Goal: Task Accomplishment & Management: Use online tool/utility

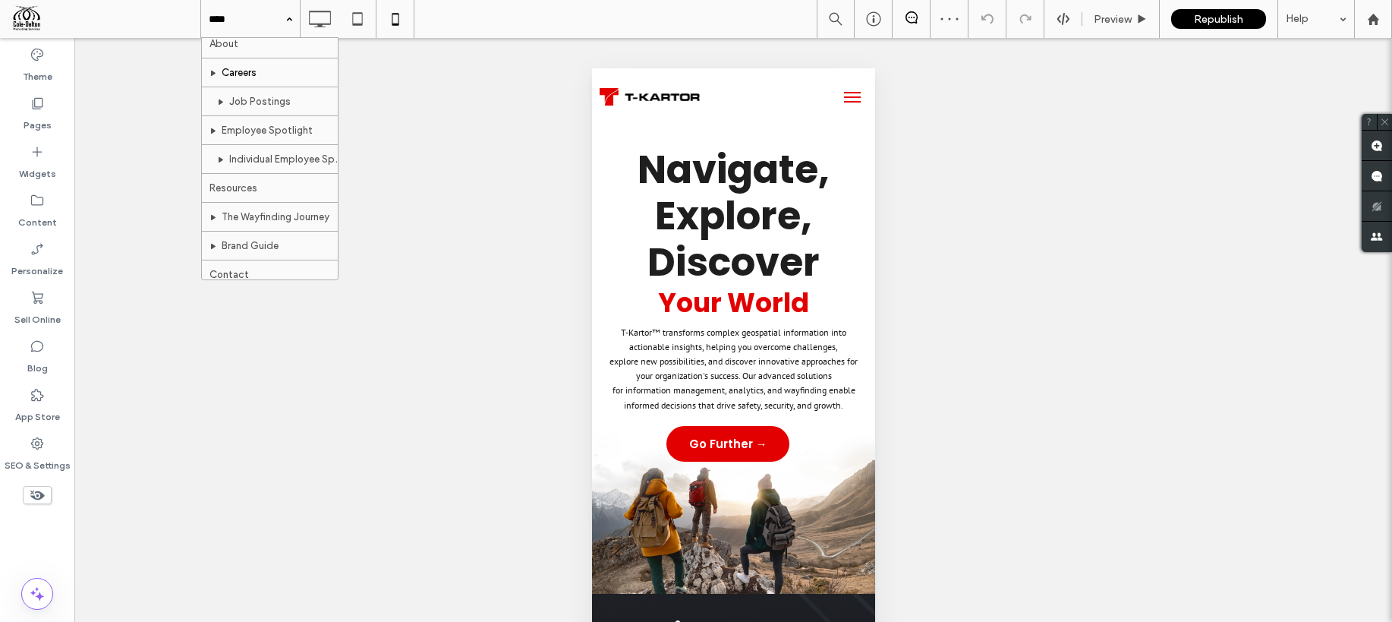
scroll to position [190, 0]
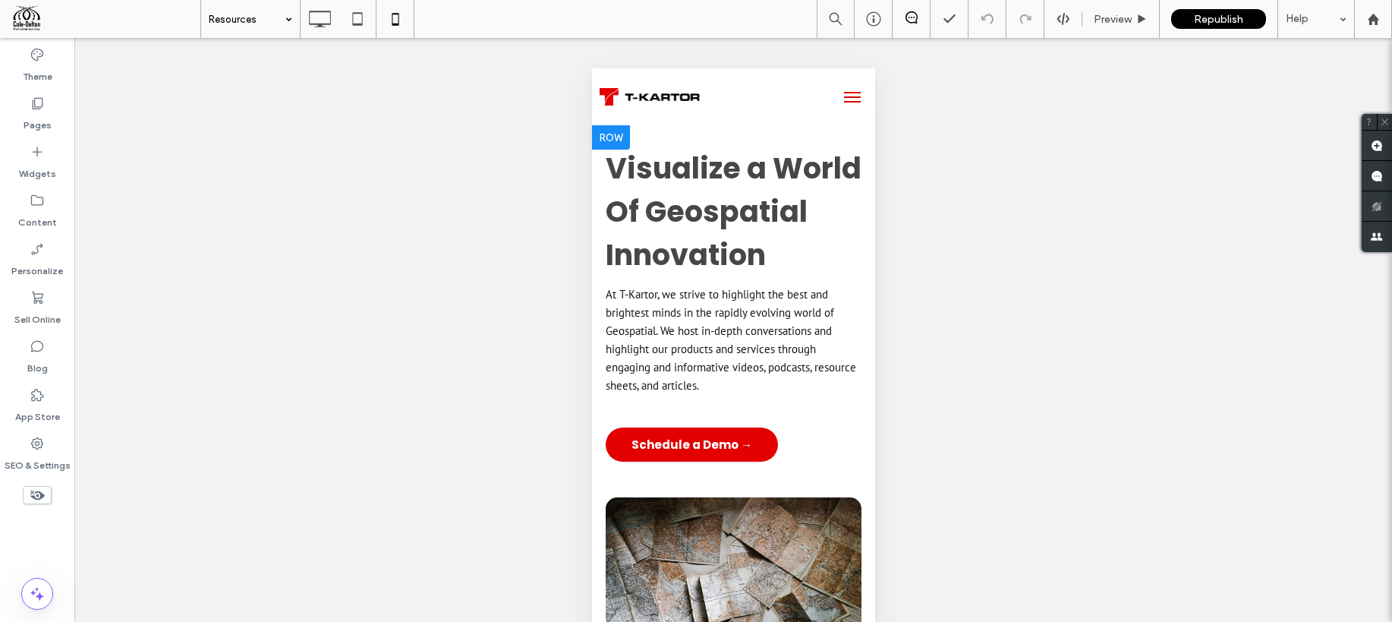
click at [618, 132] on div at bounding box center [610, 137] width 38 height 24
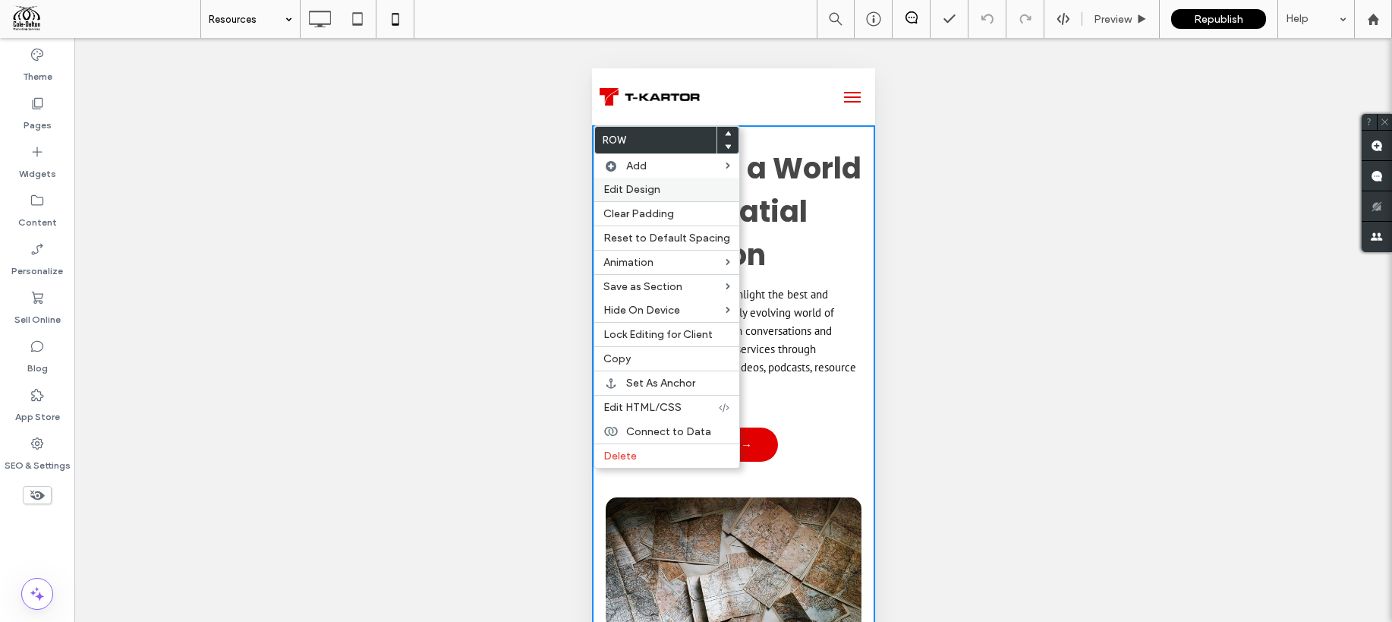
click at [667, 194] on label "Edit Design" at bounding box center [666, 189] width 127 height 13
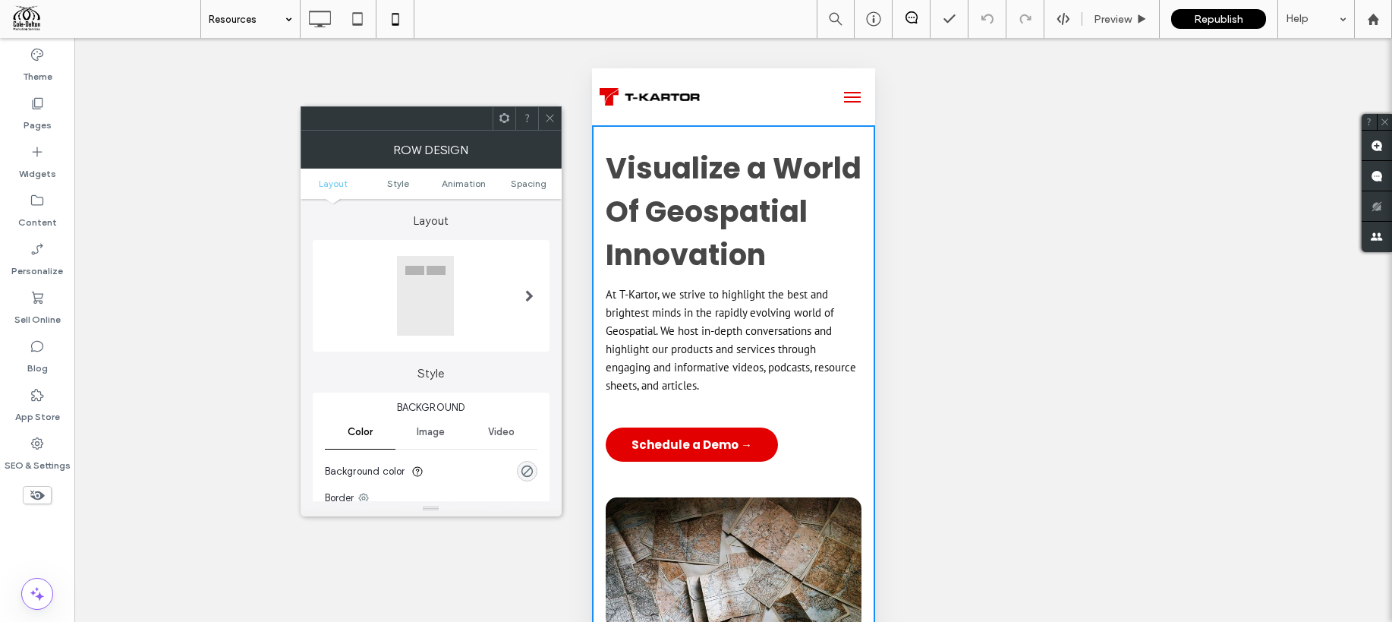
click at [514, 298] on div at bounding box center [529, 296] width 31 height 104
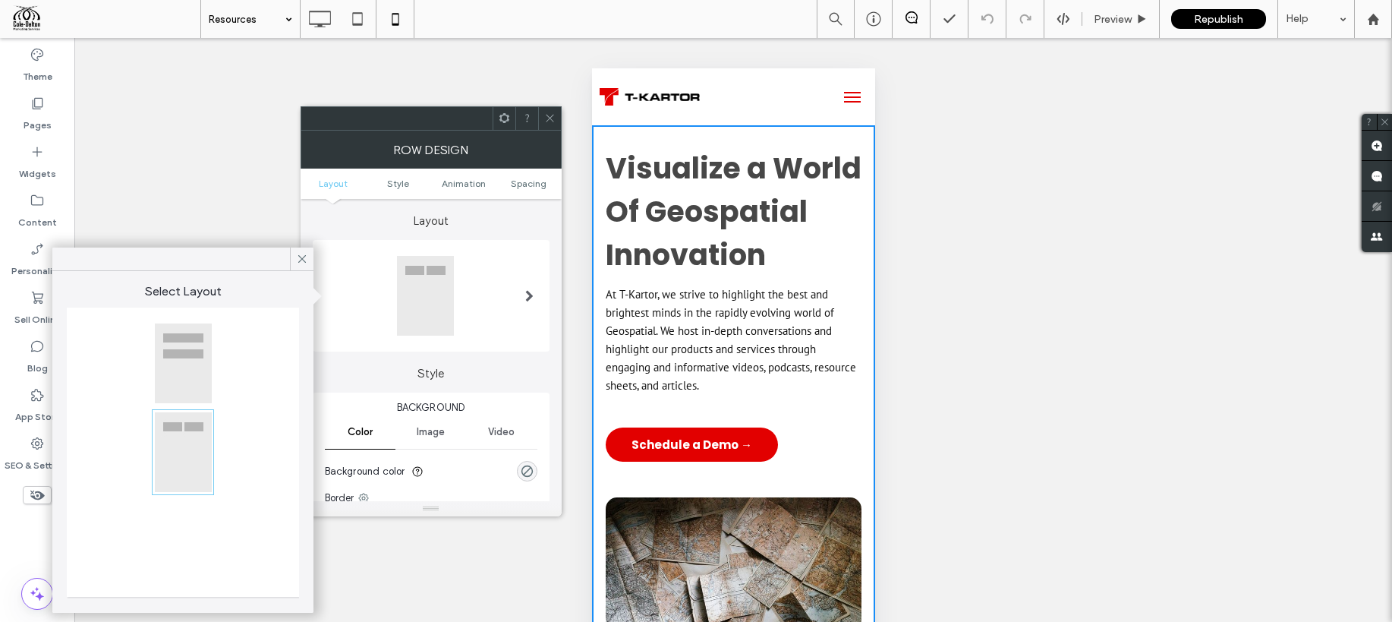
click at [181, 371] on div at bounding box center [183, 363] width 58 height 81
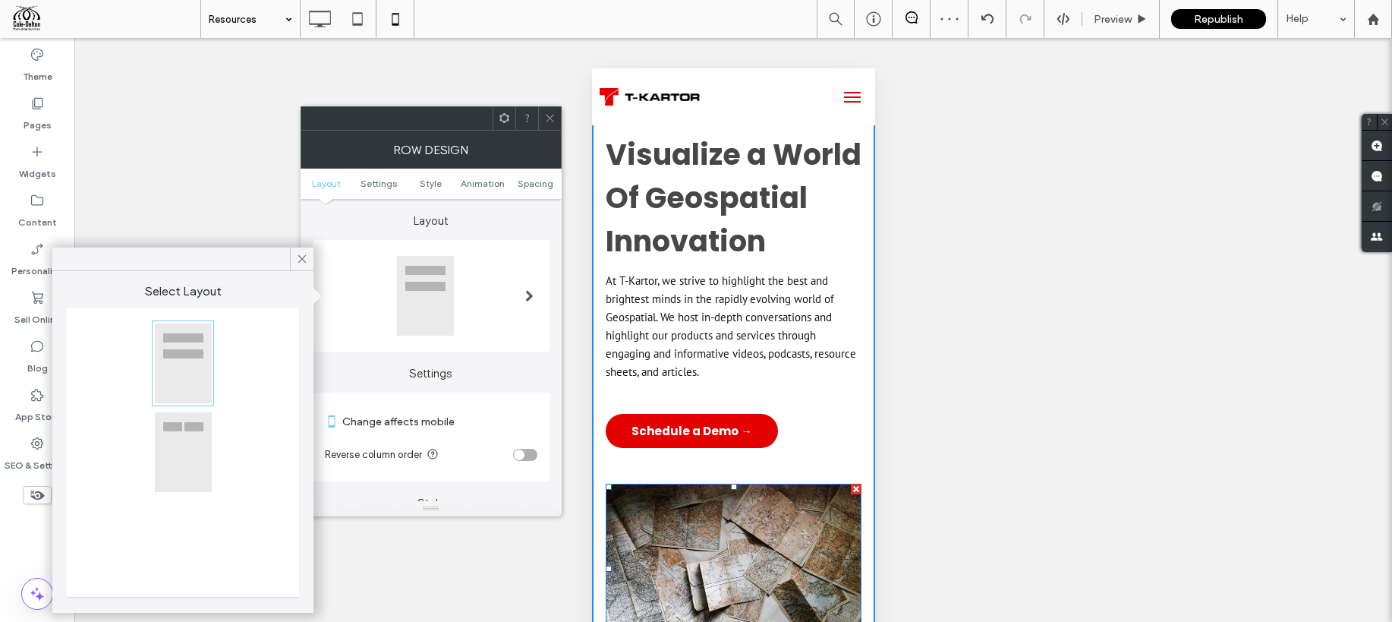
scroll to position [5, 0]
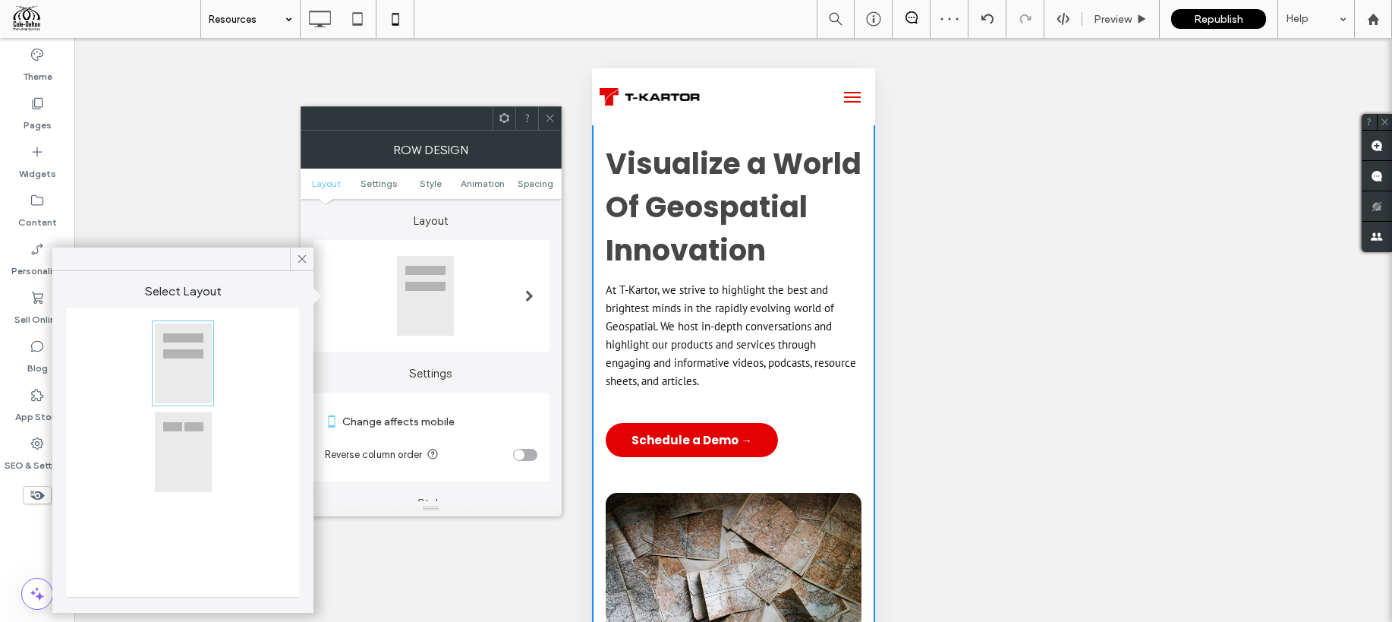
click at [187, 445] on div at bounding box center [183, 451] width 58 height 81
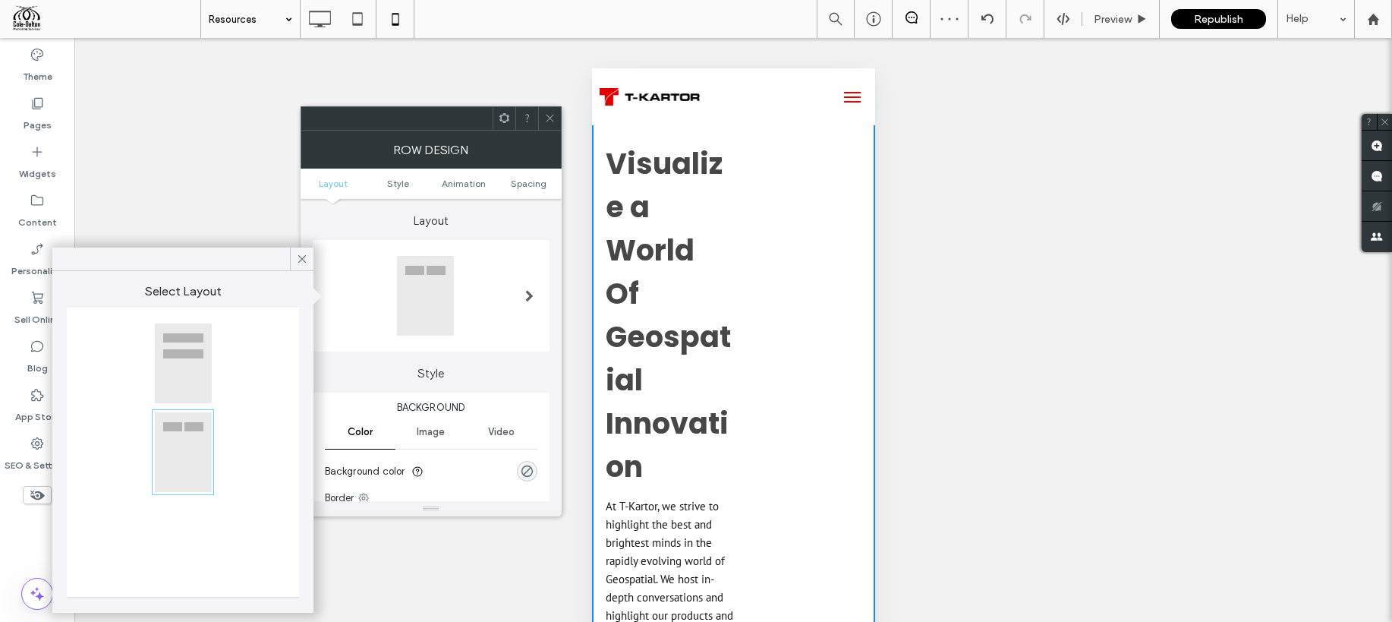
click at [203, 365] on div at bounding box center [183, 363] width 58 height 81
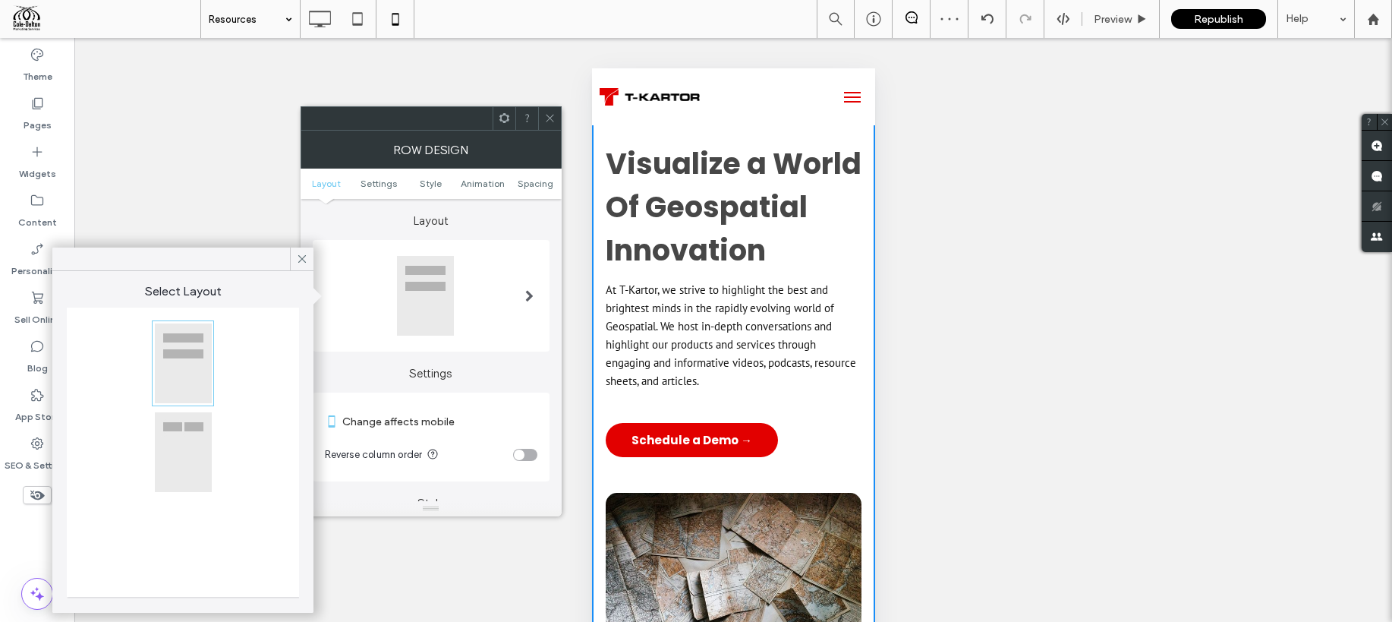
click at [496, 443] on section "Reverse column order" at bounding box center [431, 455] width 213 height 38
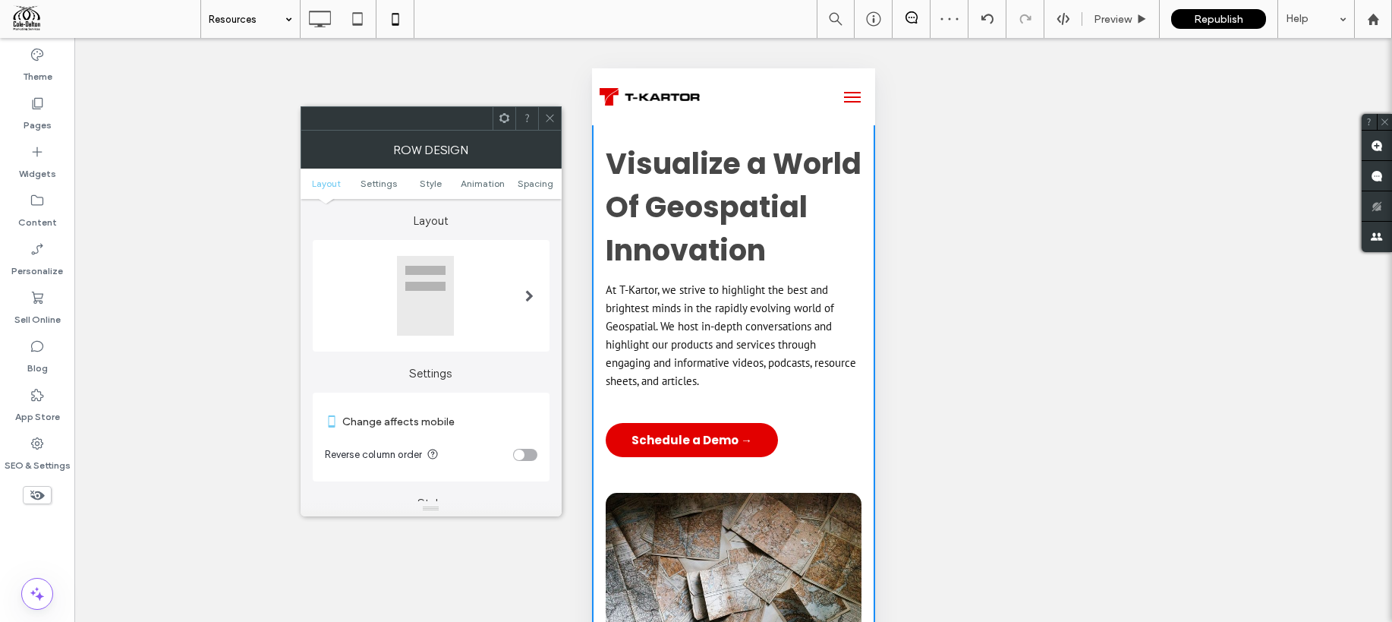
click at [517, 455] on div "toggle" at bounding box center [519, 454] width 11 height 11
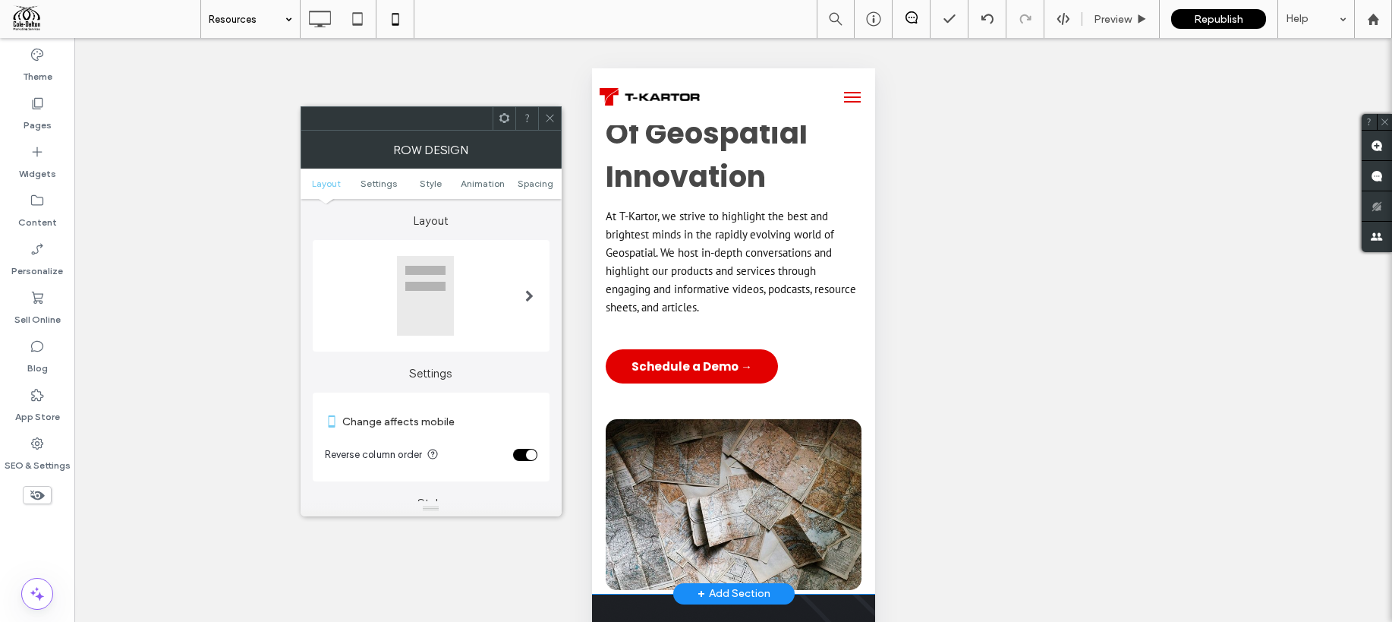
scroll to position [0, 0]
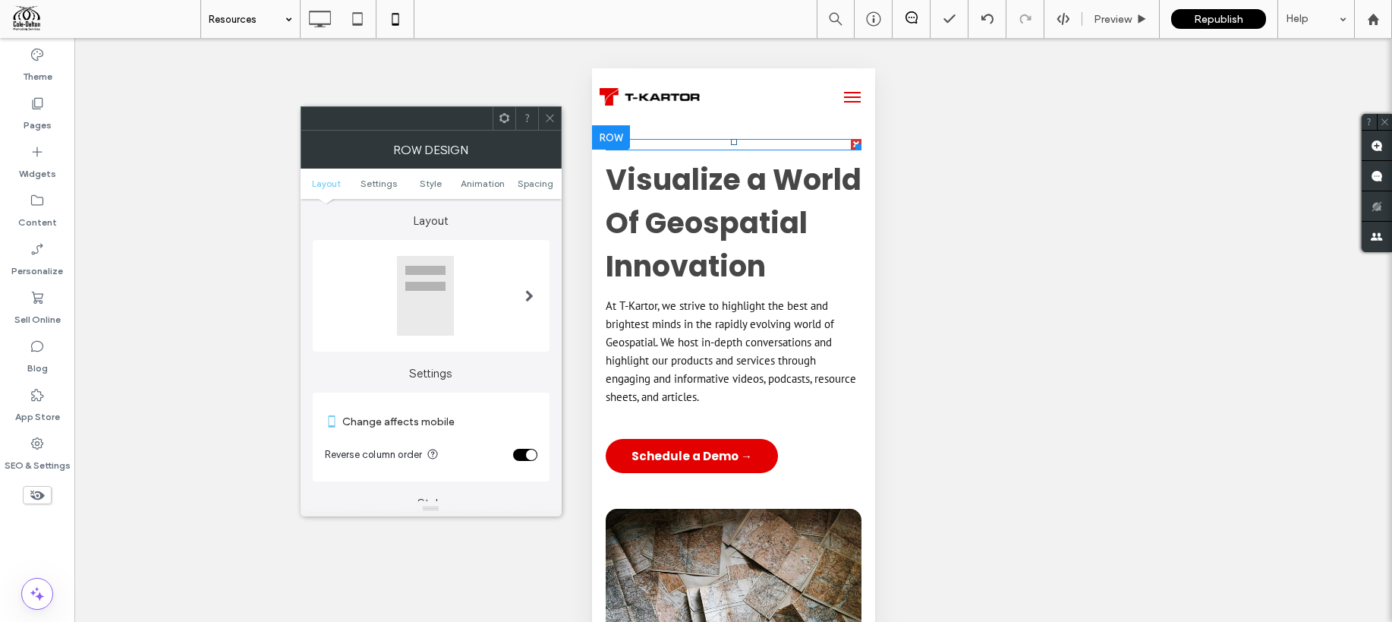
click at [645, 139] on div at bounding box center [733, 144] width 256 height 11
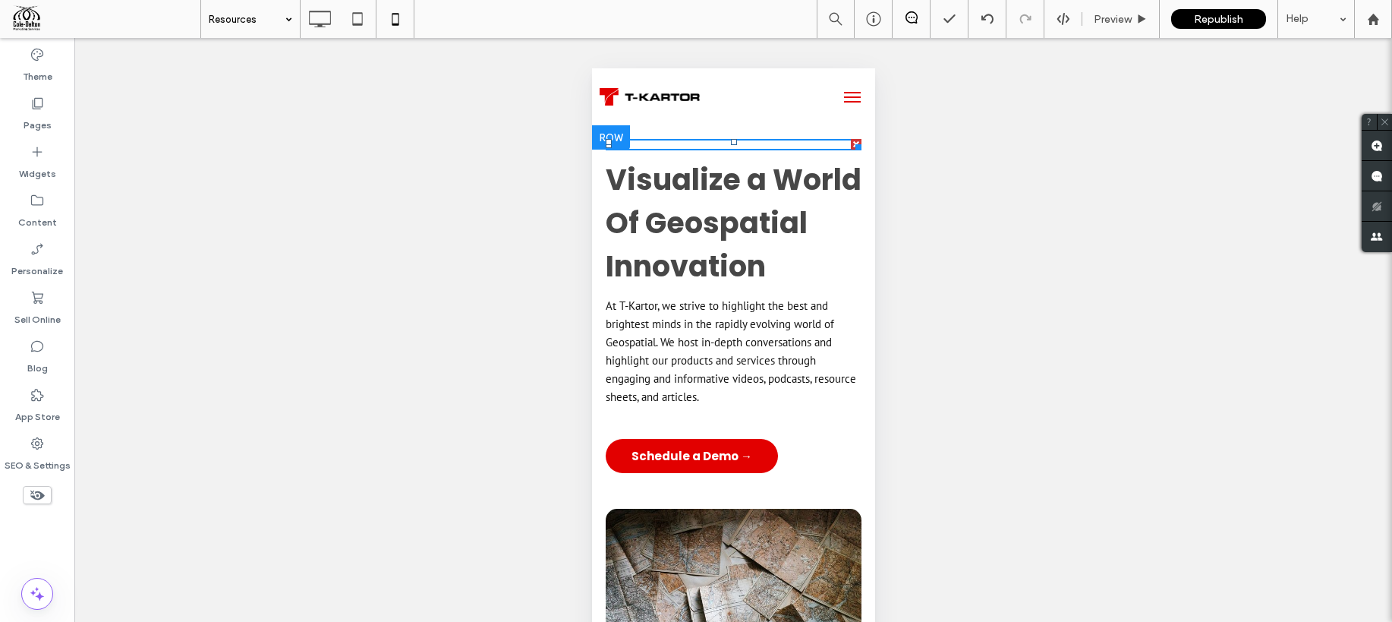
click at [597, 131] on div at bounding box center [610, 137] width 38 height 24
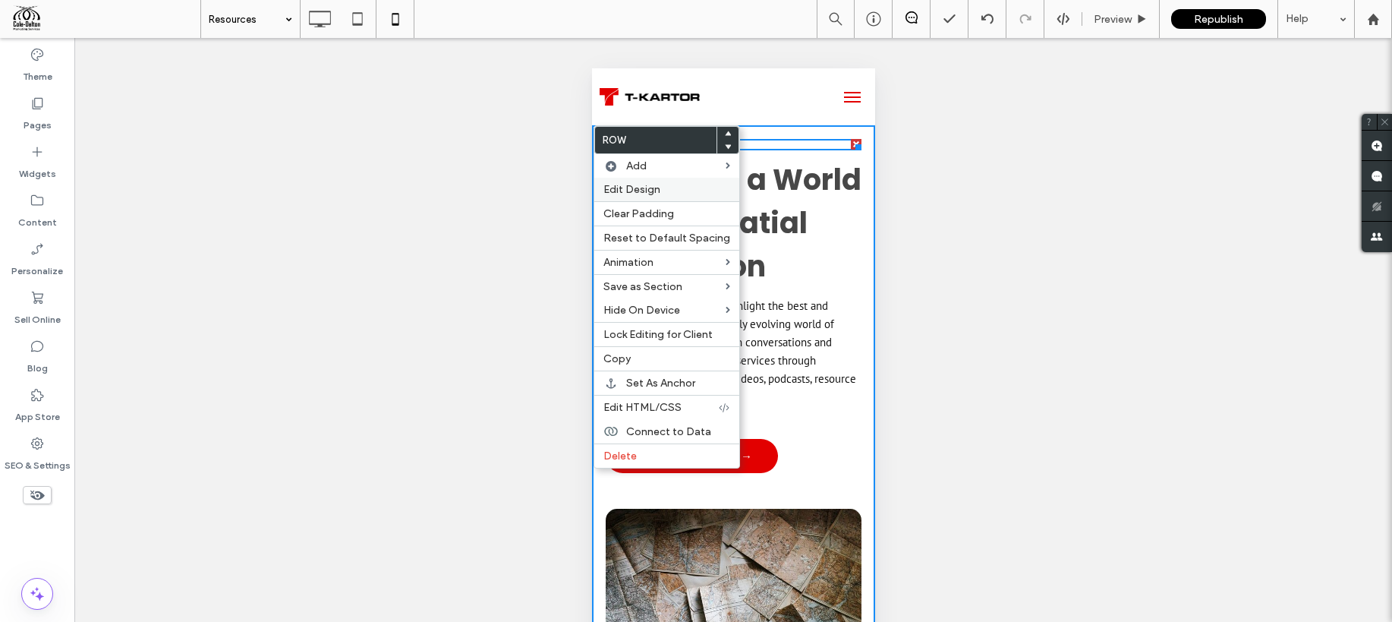
click at [635, 192] on span "Edit Design" at bounding box center [631, 189] width 57 height 13
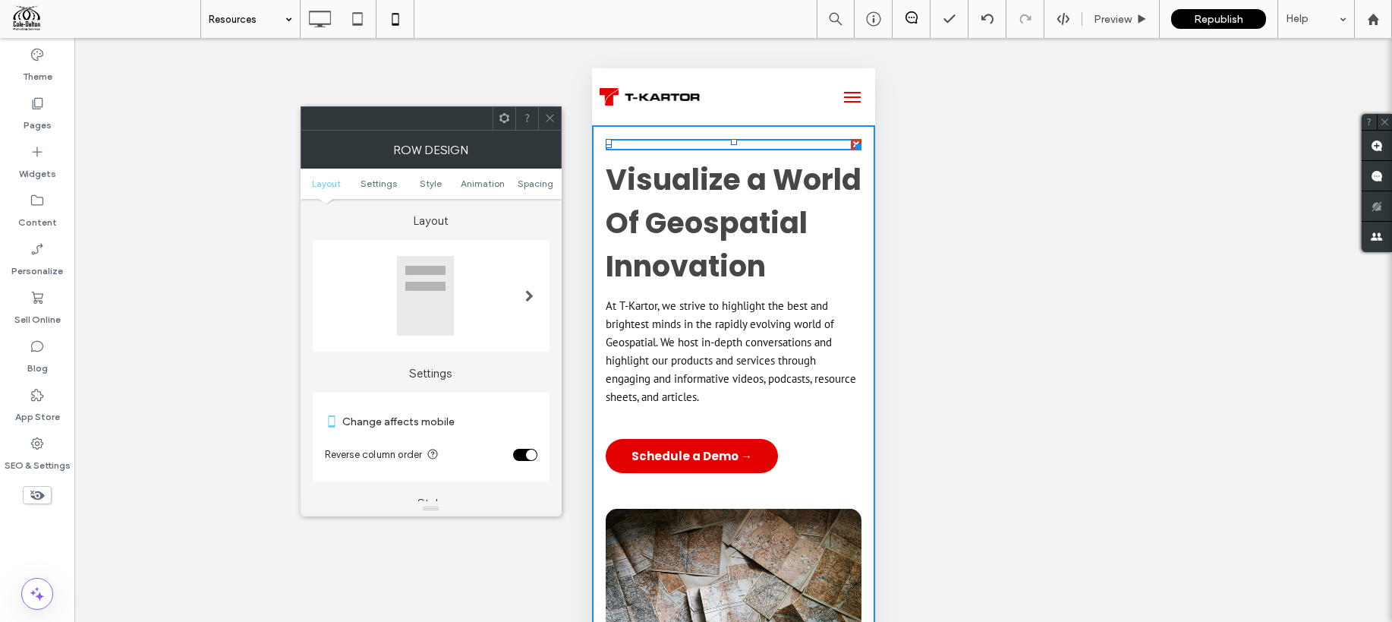
click at [526, 457] on div "toggle" at bounding box center [531, 454] width 11 height 11
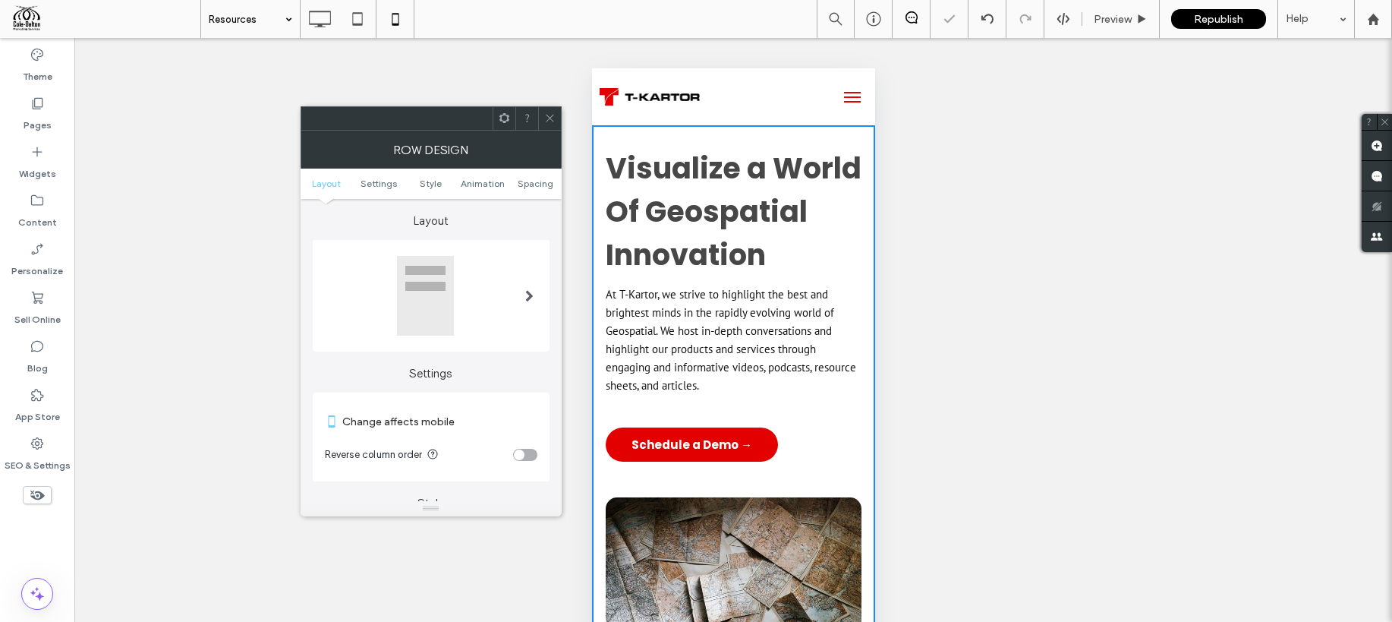
click at [544, 112] on icon at bounding box center [549, 117] width 11 height 11
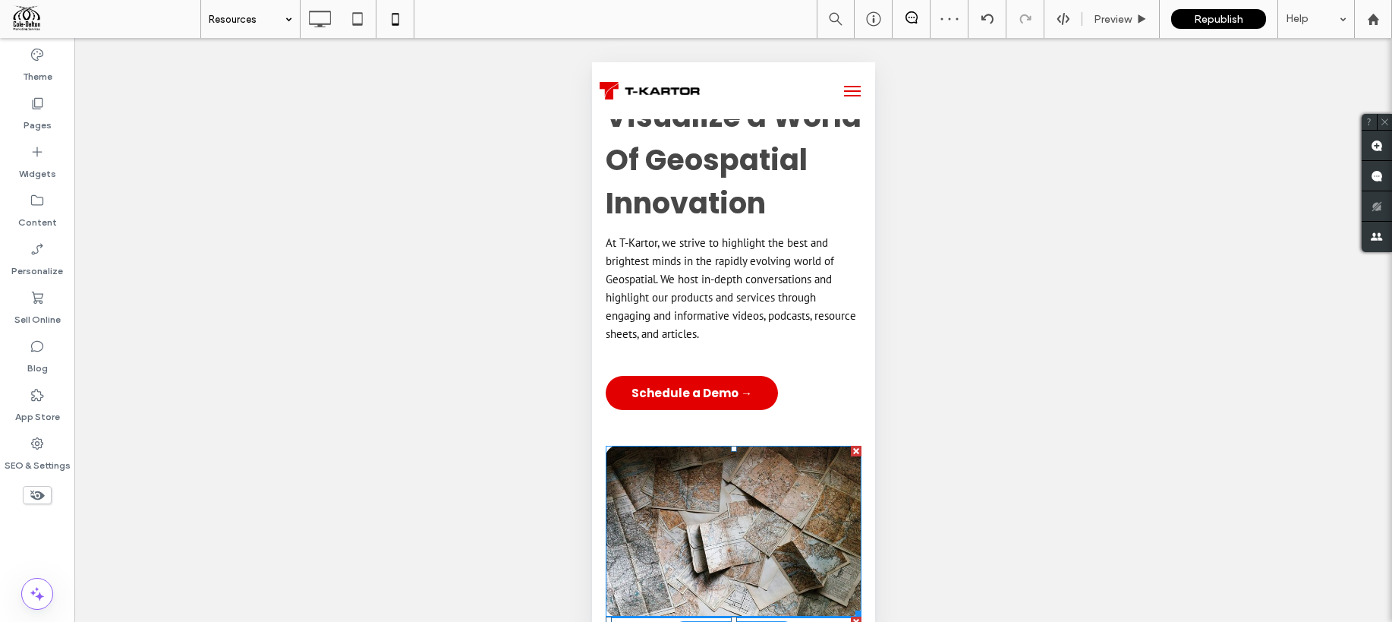
scroll to position [122, 0]
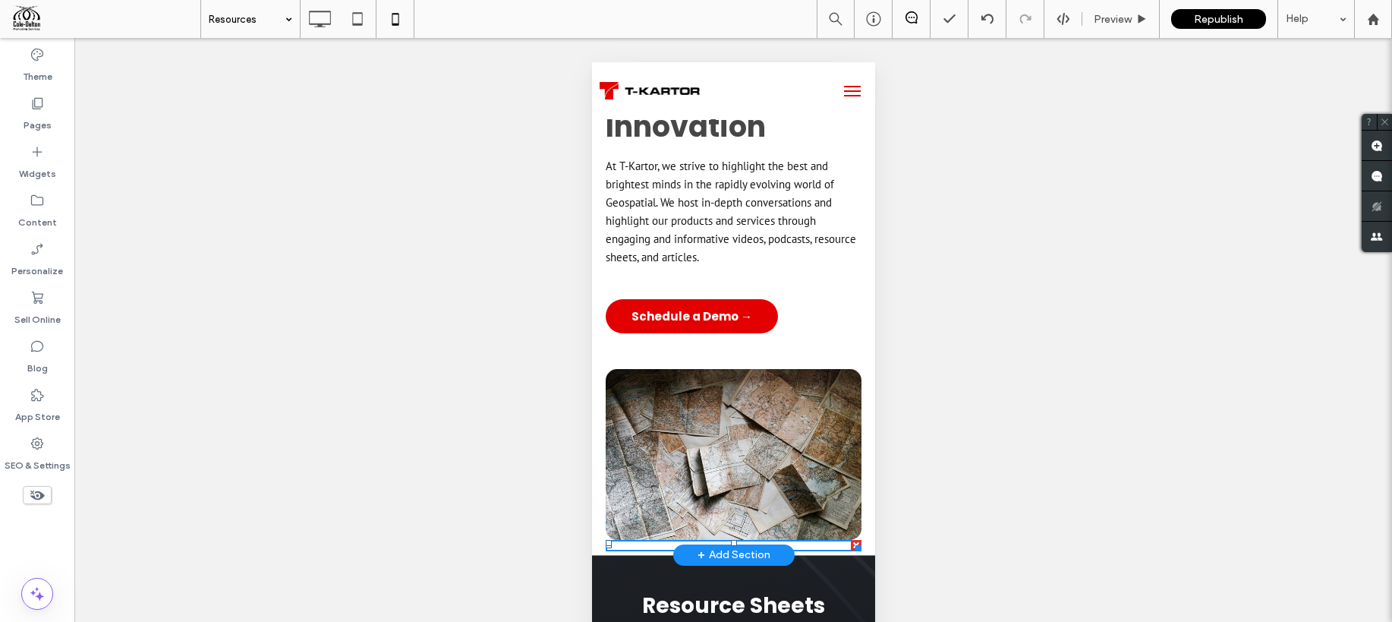
click at [594, 524] on div "Visualize a World Of Geospatial Innovation At [GEOGRAPHIC_DATA], we strive to h…" at bounding box center [732, 276] width 283 height 558
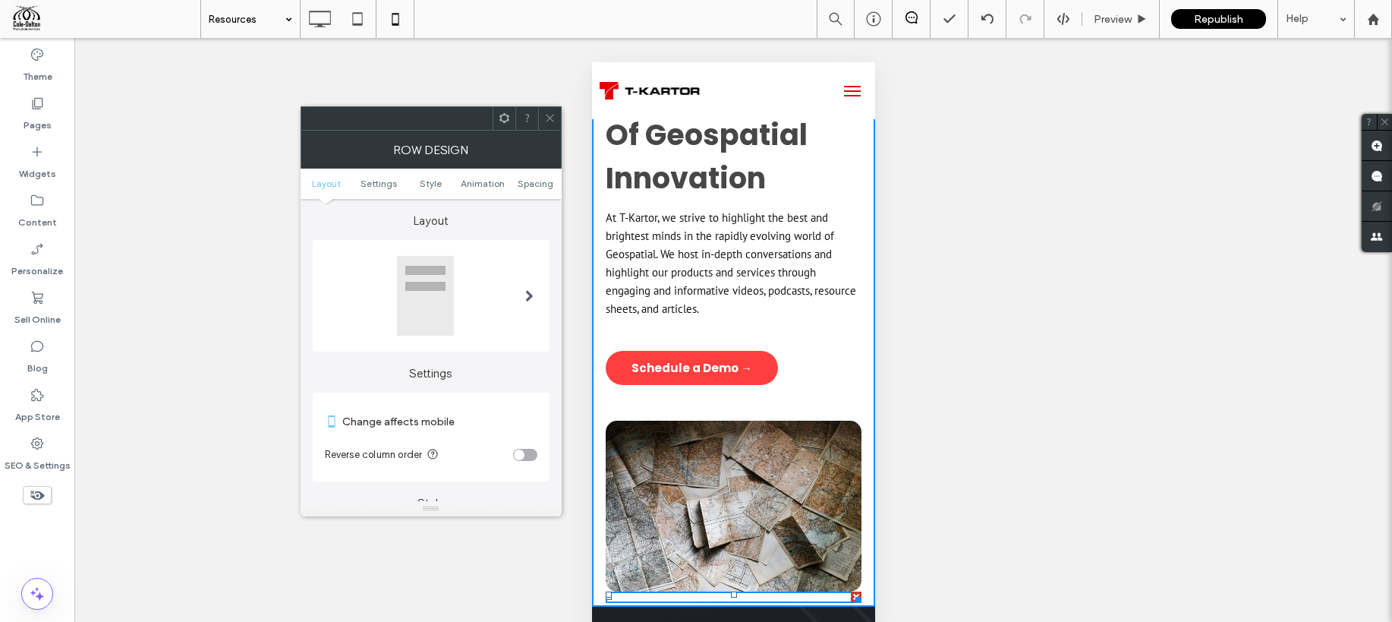
scroll to position [62, 0]
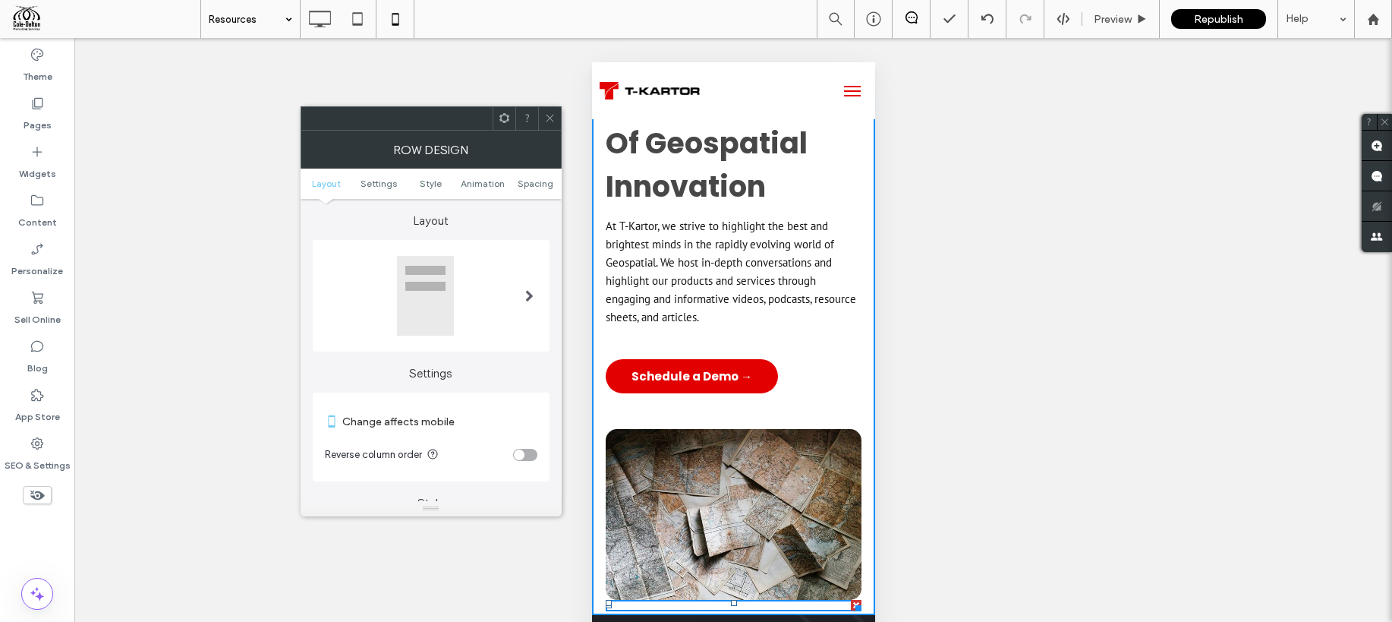
click at [522, 453] on div "toggle" at bounding box center [519, 454] width 11 height 11
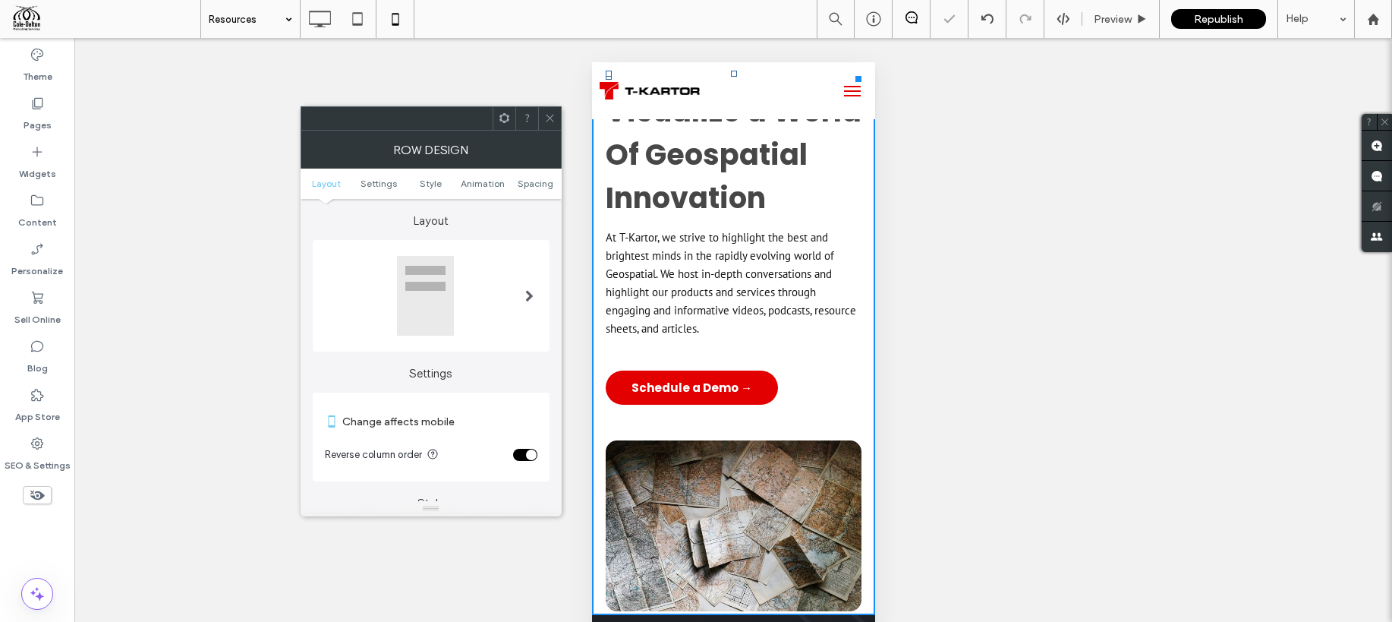
click at [522, 453] on div "toggle" at bounding box center [525, 455] width 24 height 12
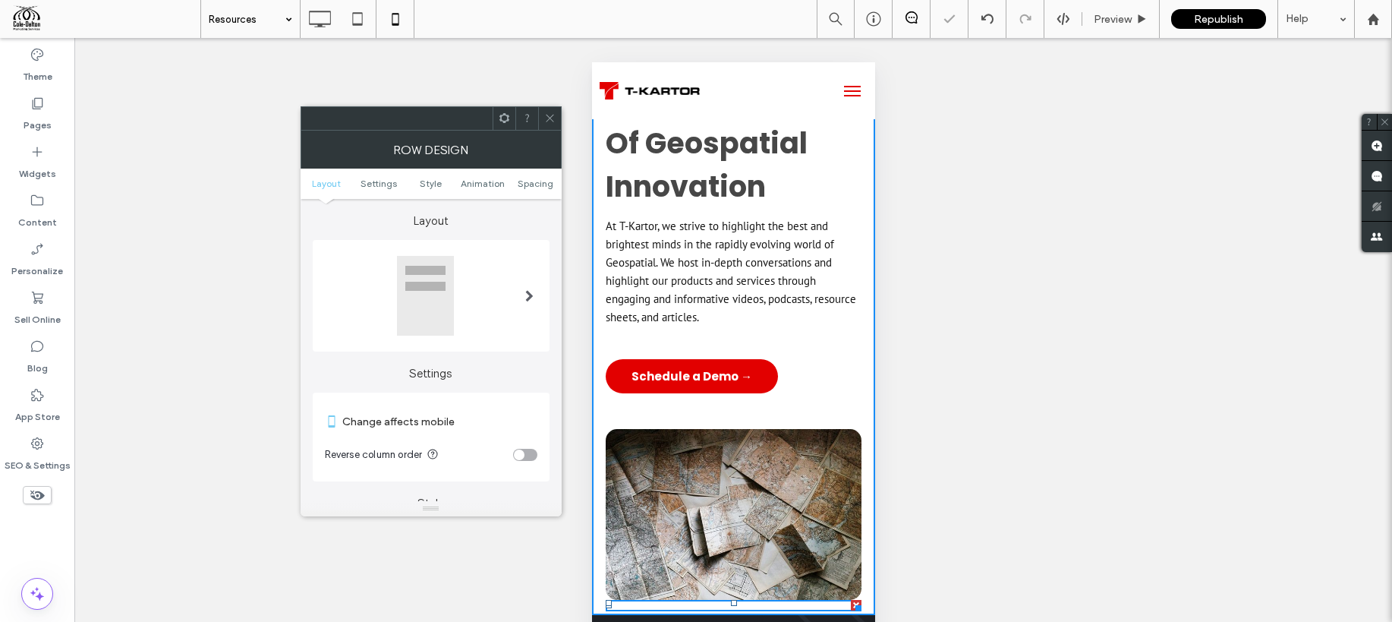
click at [548, 115] on icon at bounding box center [549, 117] width 11 height 11
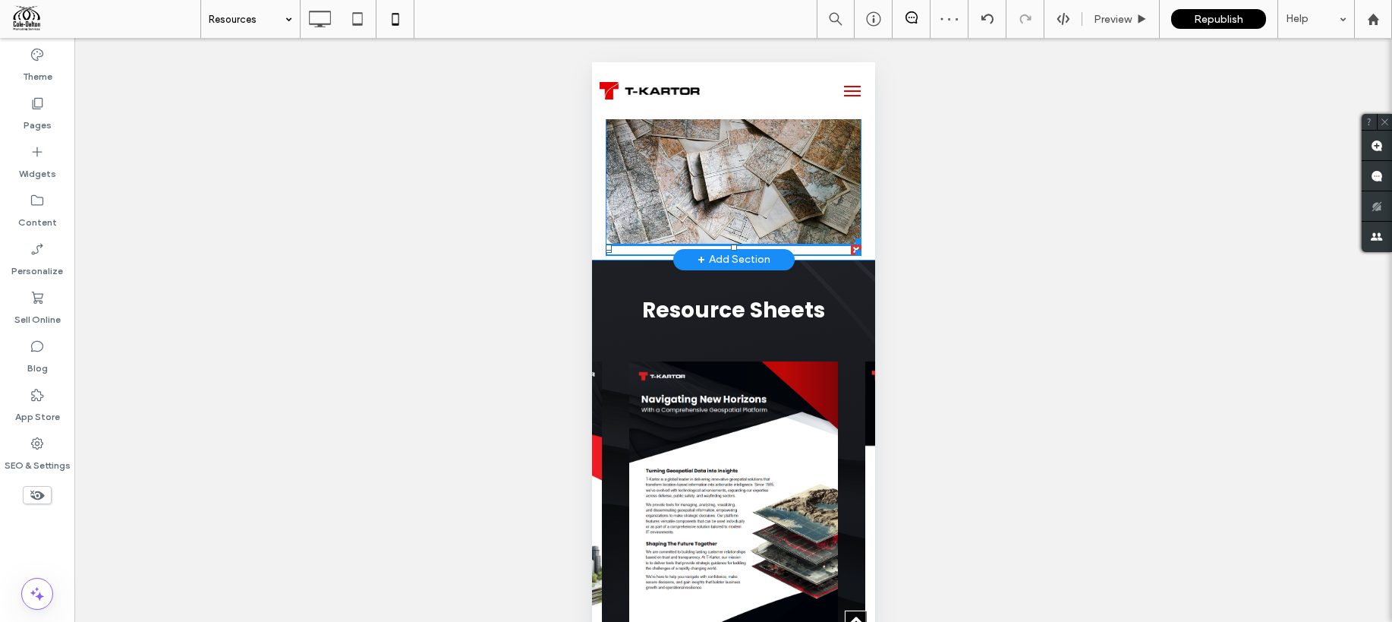
scroll to position [389, 0]
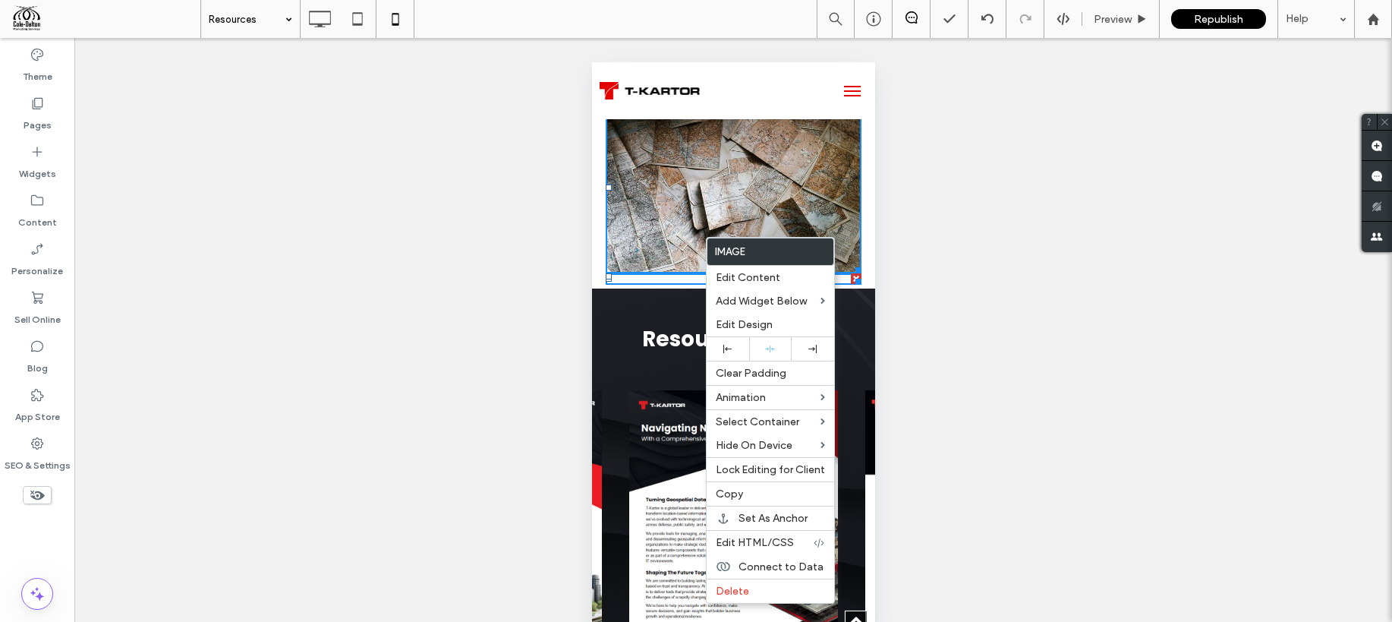
click at [599, 279] on div "Visualize a World Of Geospatial Innovation At [GEOGRAPHIC_DATA], we strive to h…" at bounding box center [732, 10] width 283 height 558
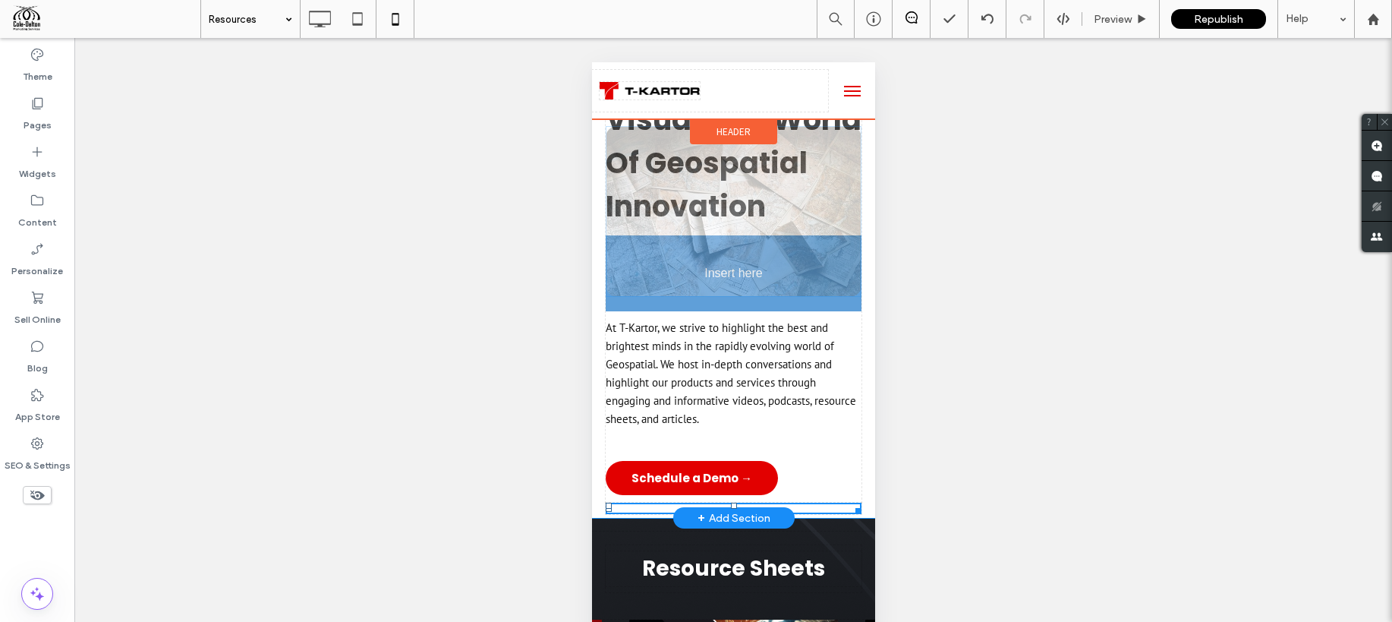
scroll to position [0, 0]
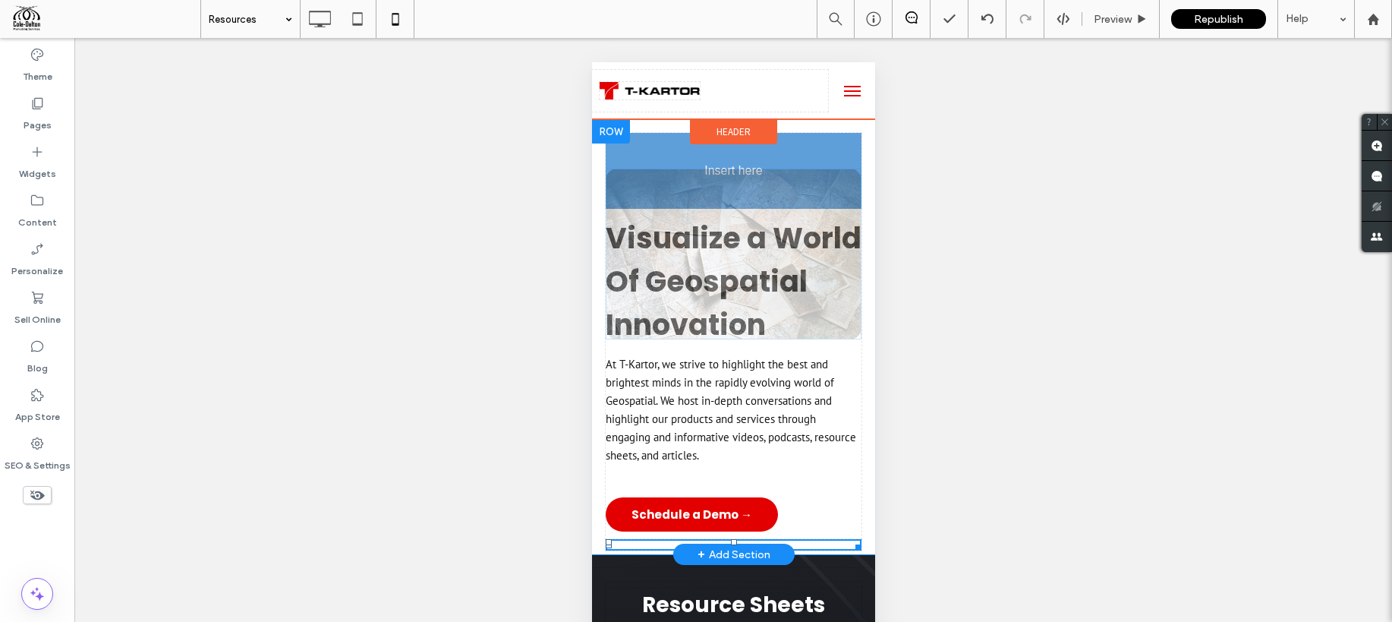
drag, startPoint x: 731, startPoint y: 517, endPoint x: 701, endPoint y: 206, distance: 311.9
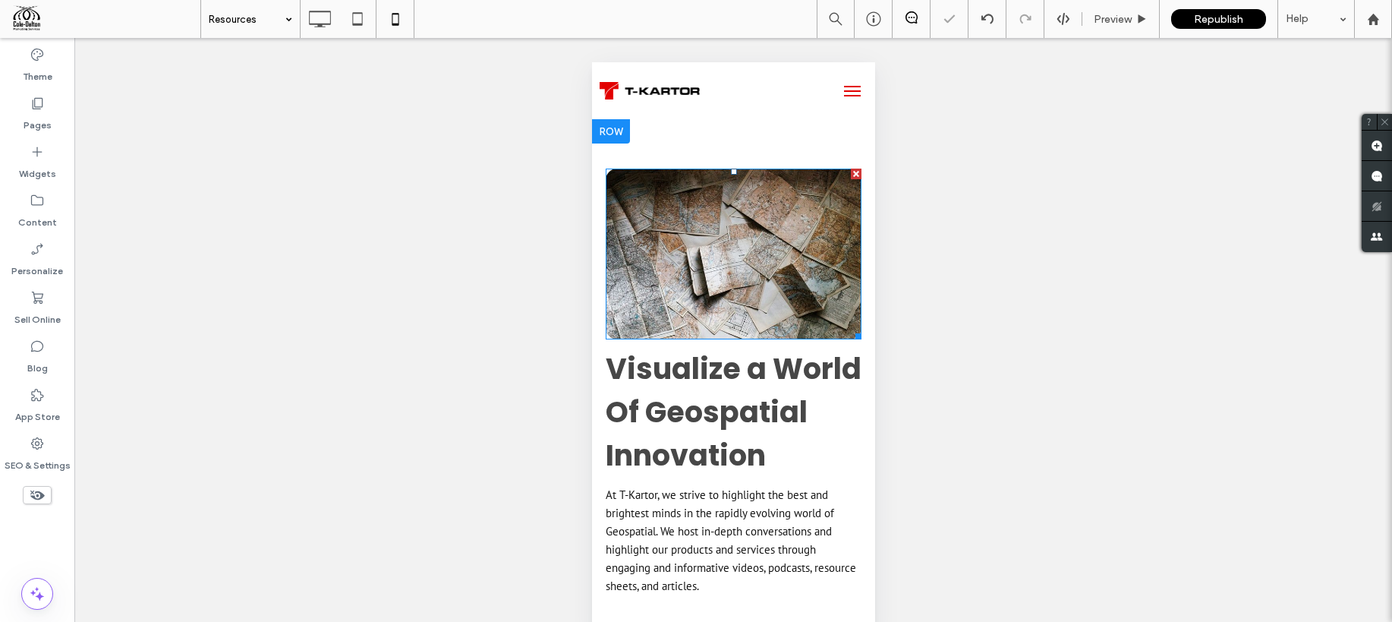
scroll to position [29, 0]
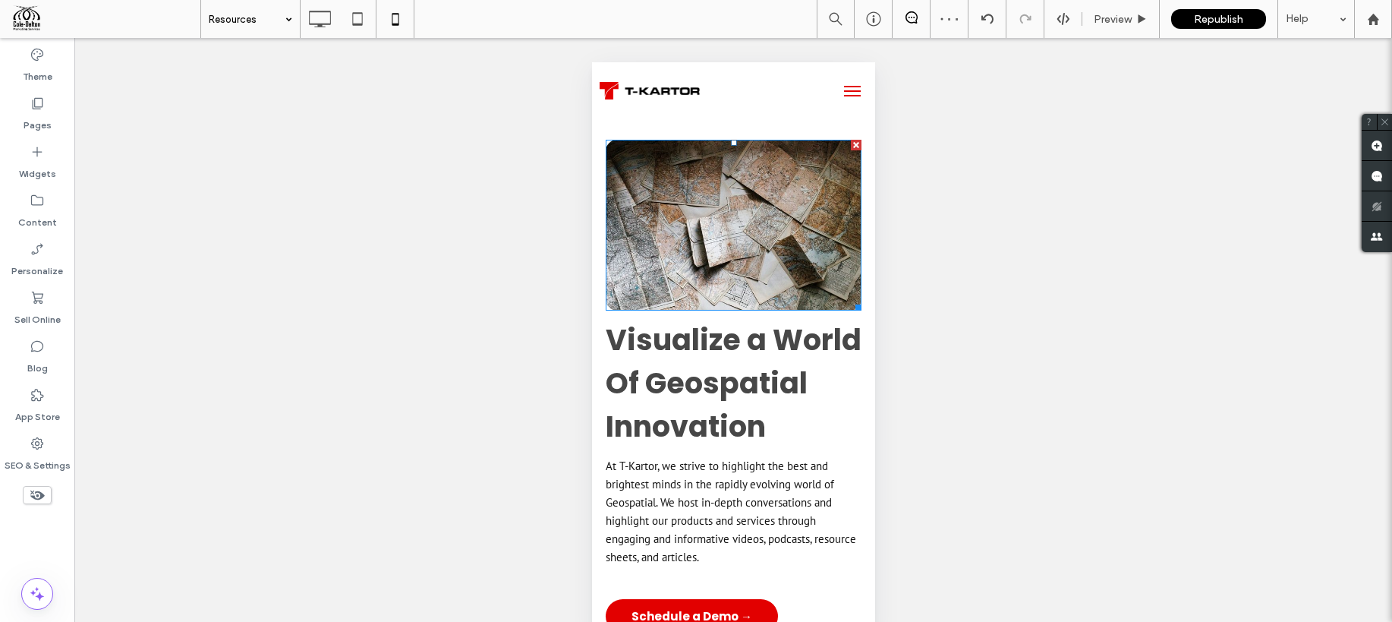
click at [692, 226] on img at bounding box center [733, 225] width 256 height 171
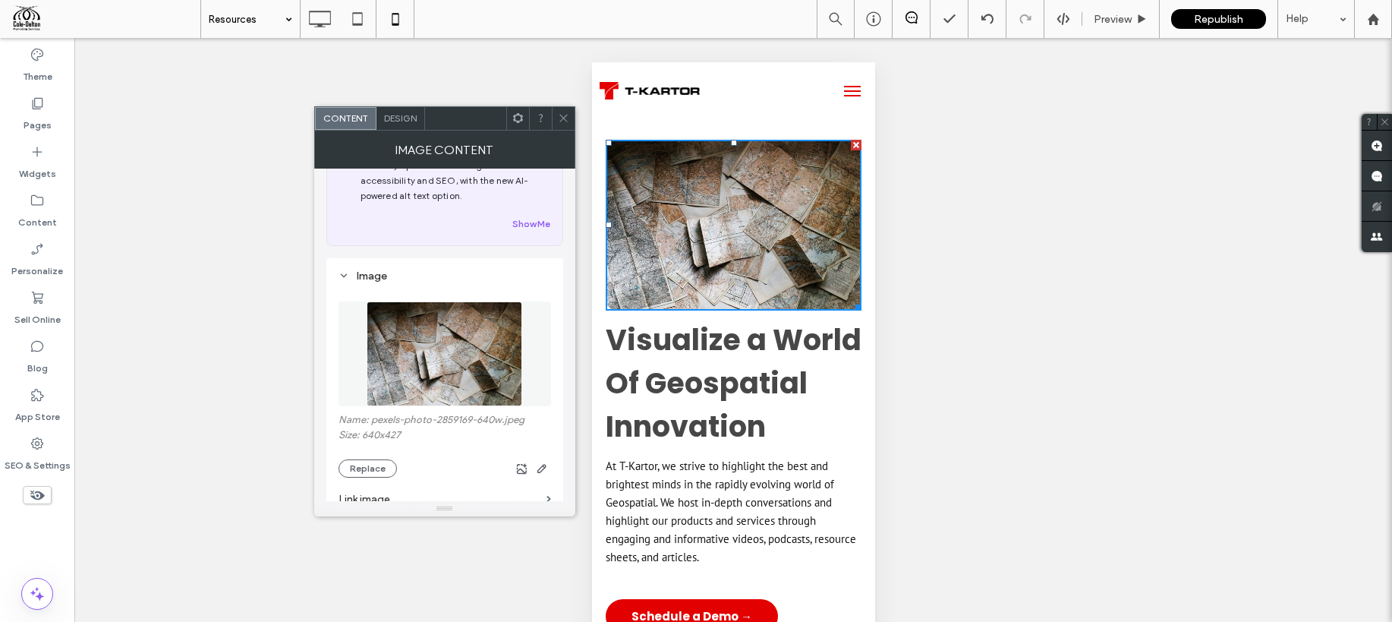
scroll to position [81, 0]
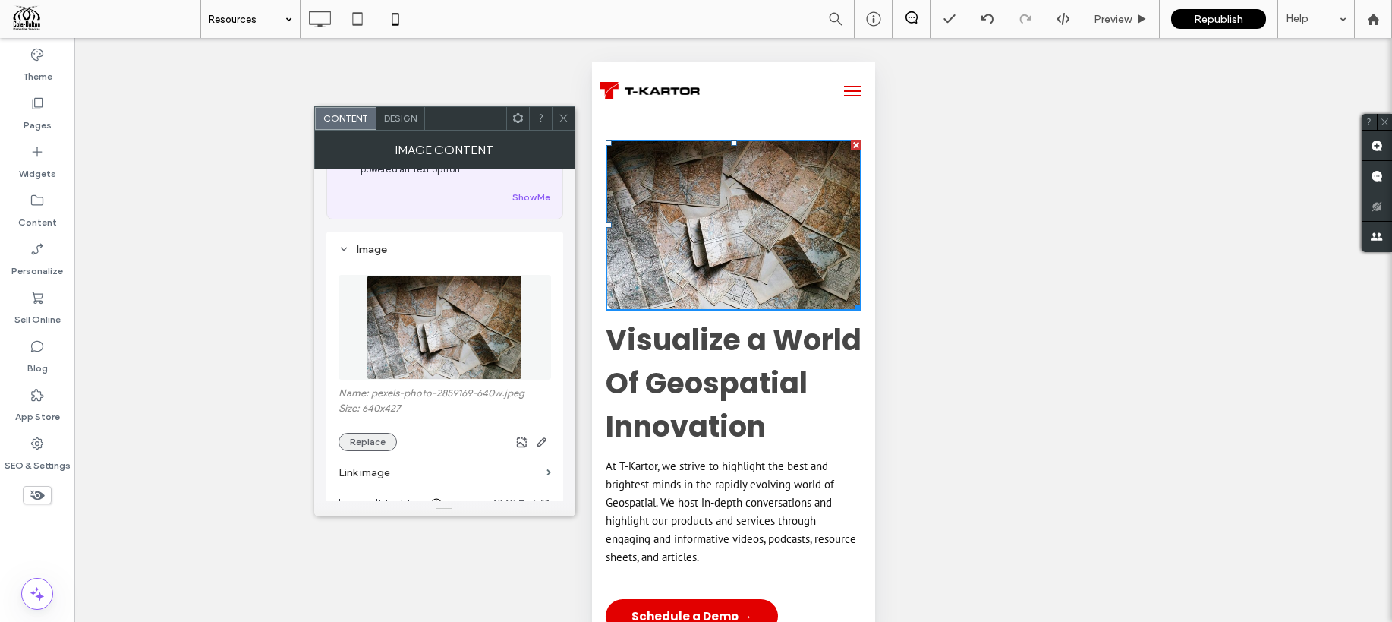
click at [381, 449] on button "Replace" at bounding box center [368, 442] width 58 height 18
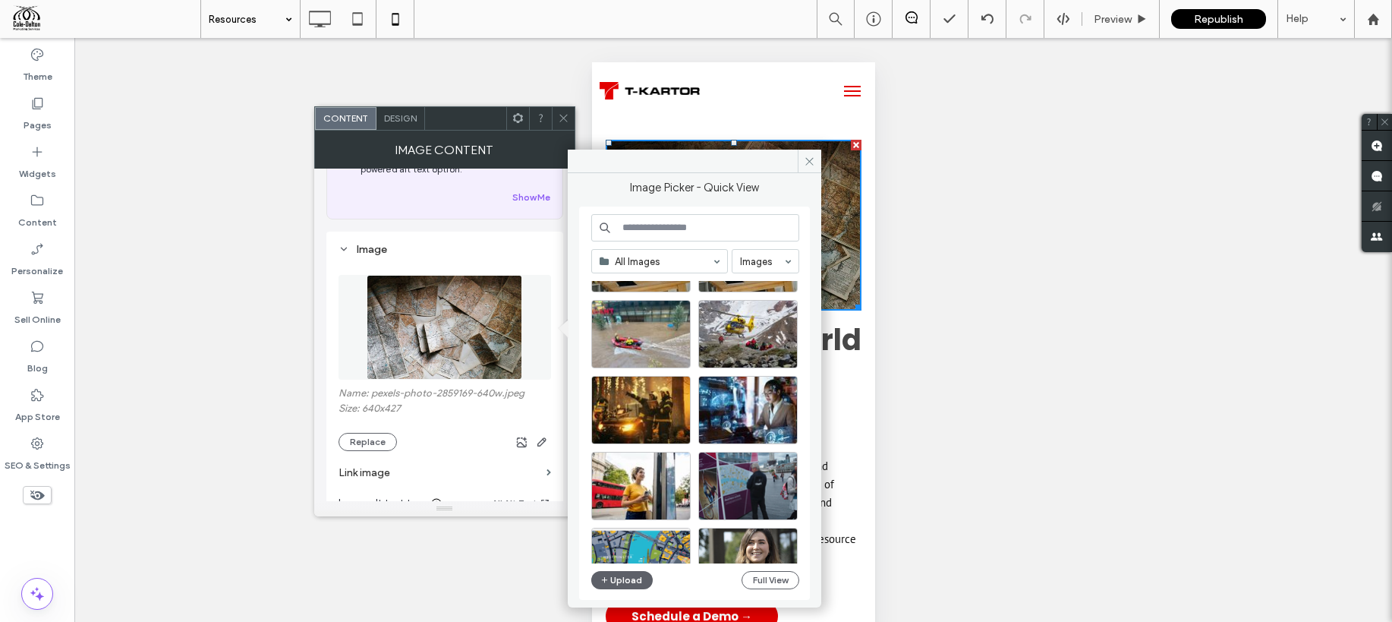
scroll to position [1253, 0]
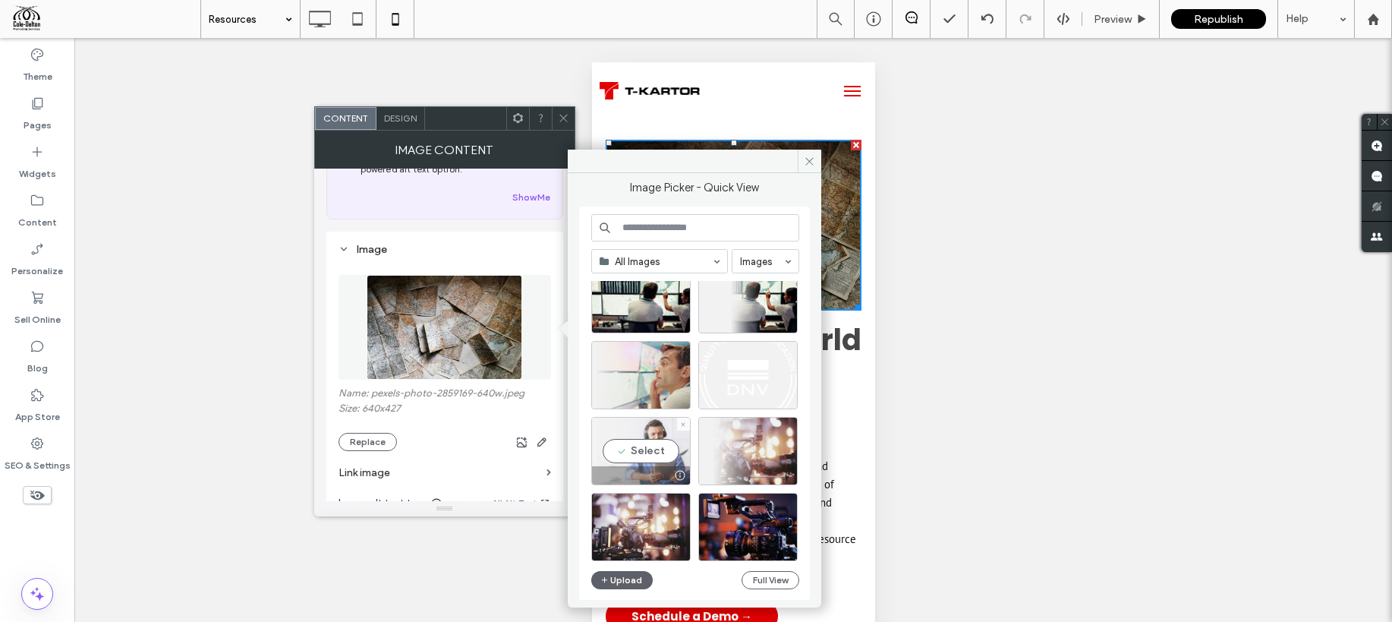
click at [657, 436] on div "Select" at bounding box center [640, 451] width 99 height 68
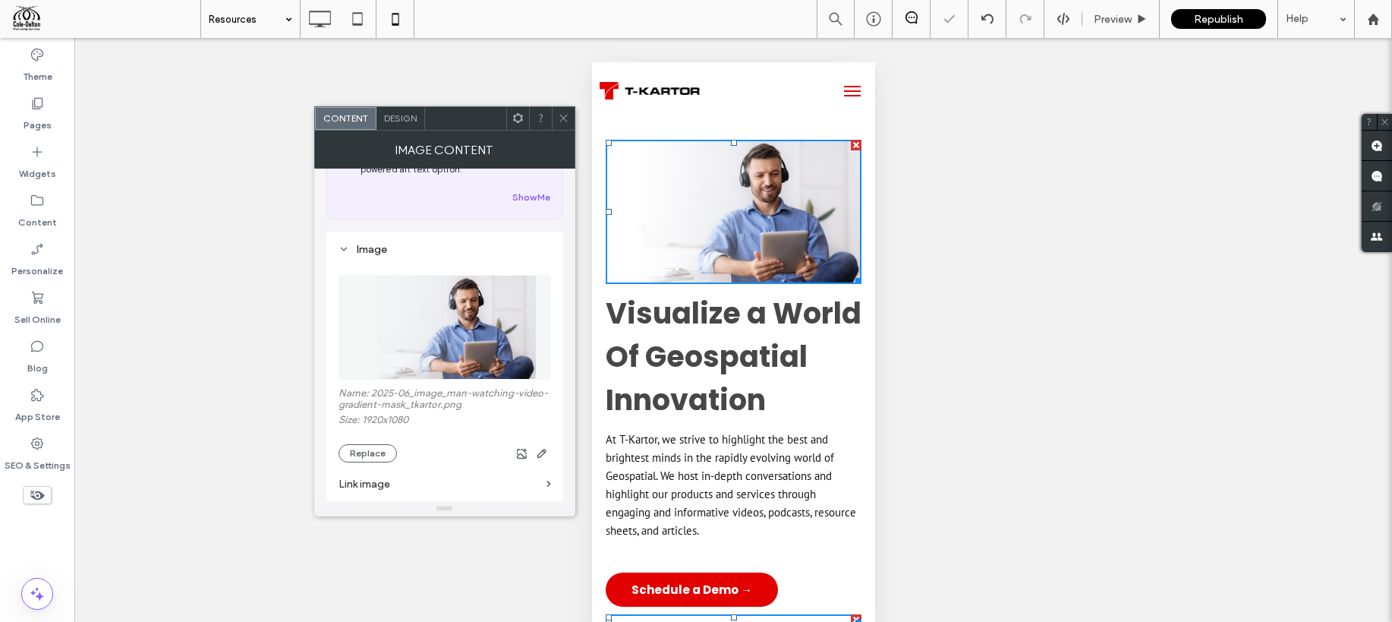
click at [561, 122] on icon at bounding box center [563, 117] width 11 height 11
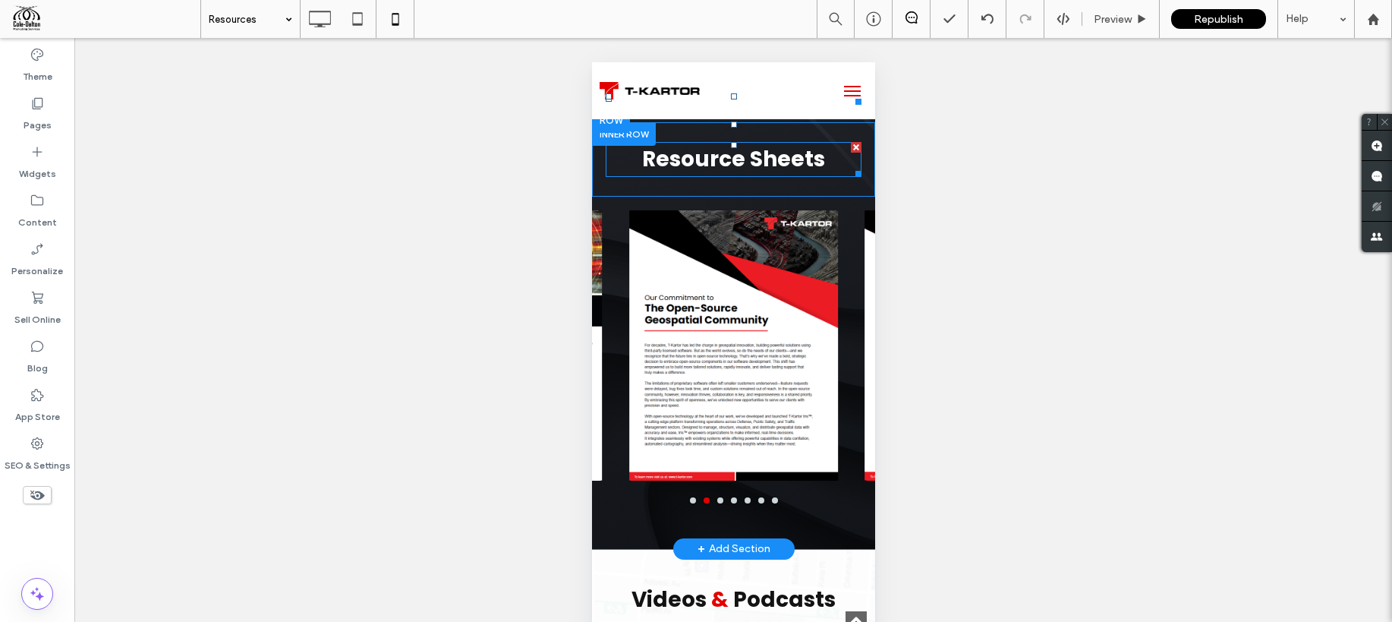
scroll to position [591, 0]
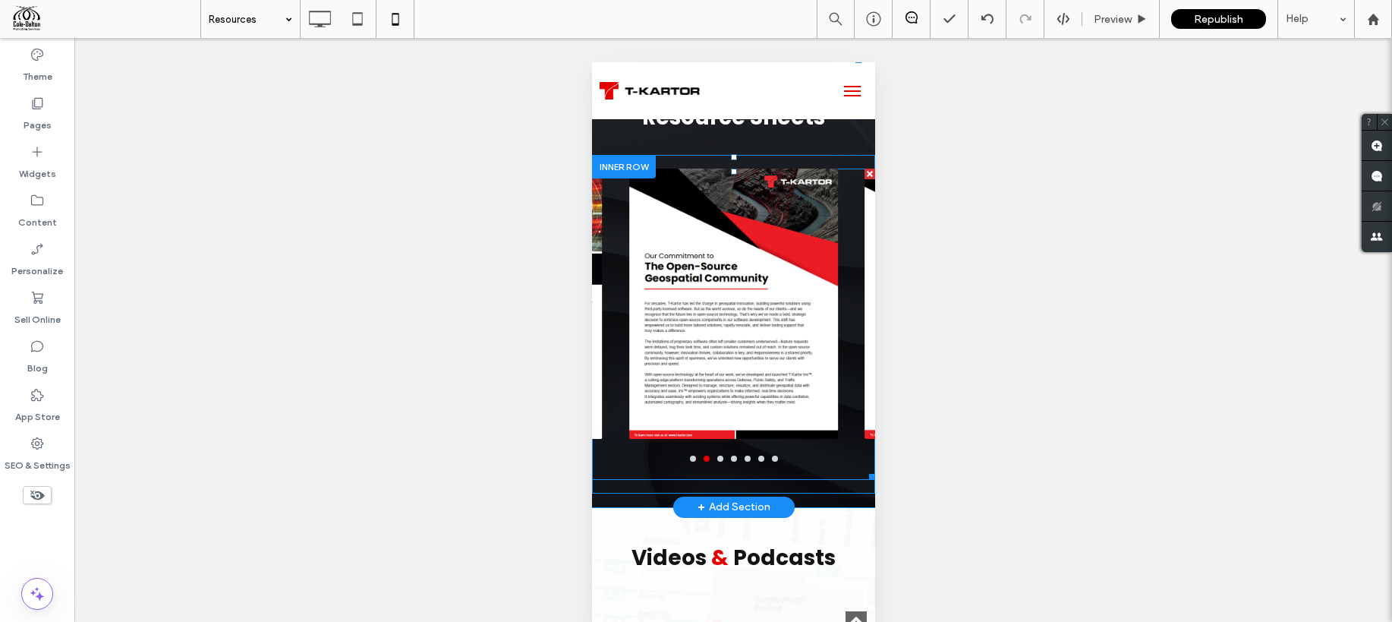
click at [757, 364] on div at bounding box center [732, 304] width 226 height 271
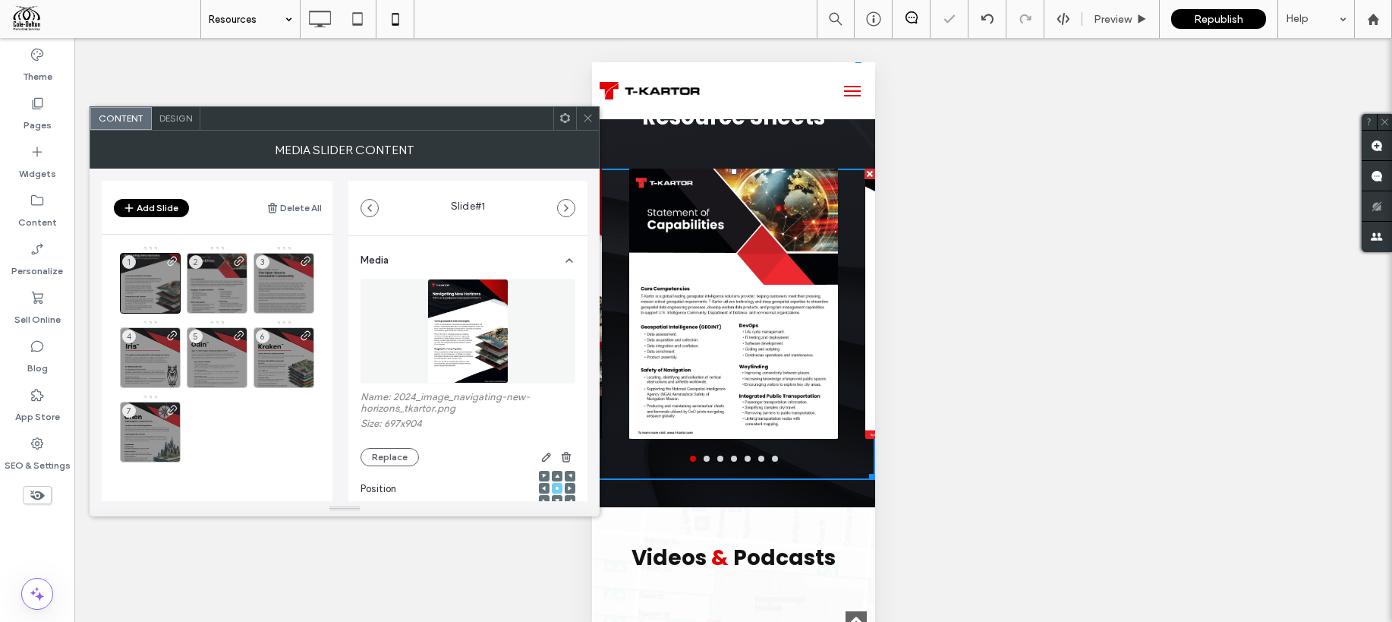
click at [185, 113] on span "Design" at bounding box center [175, 117] width 33 height 11
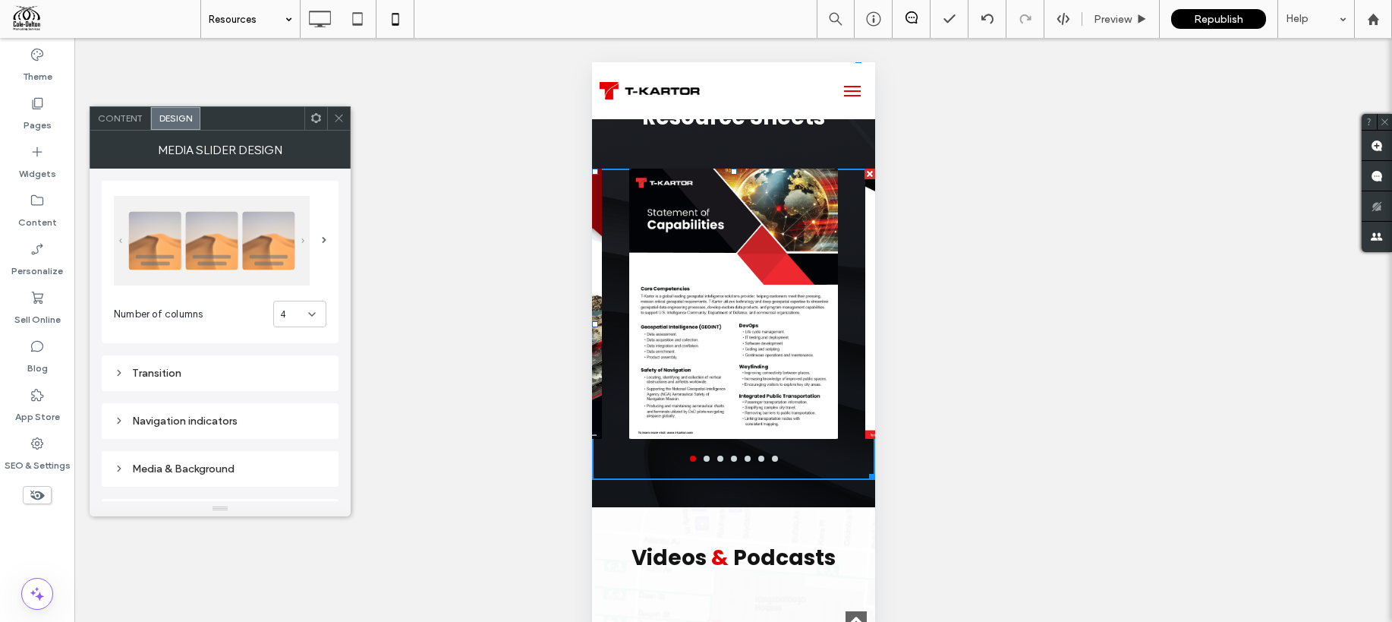
click at [288, 310] on div "4" at bounding box center [294, 314] width 28 height 15
click at [293, 396] on div "3" at bounding box center [300, 393] width 52 height 27
click at [293, 320] on div "3" at bounding box center [294, 314] width 28 height 15
click at [295, 417] on div "4" at bounding box center [300, 420] width 52 height 27
click at [147, 126] on div "Content" at bounding box center [120, 118] width 61 height 23
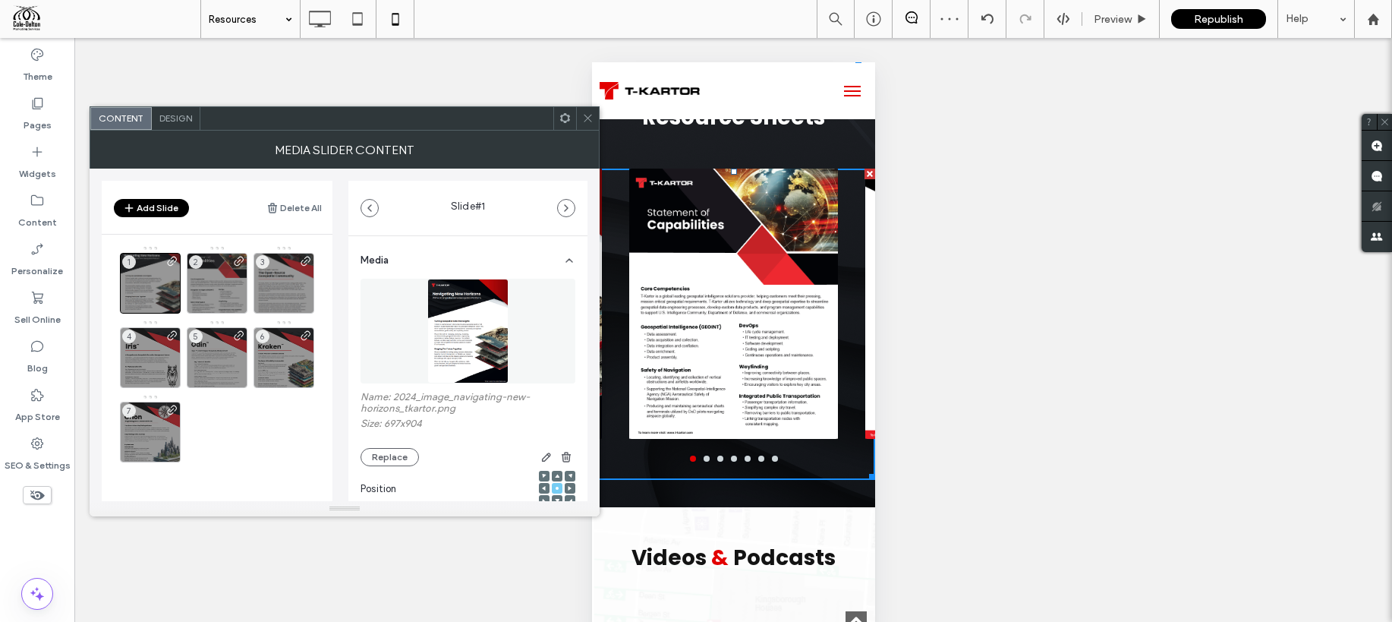
click at [579, 121] on div at bounding box center [587, 118] width 23 height 23
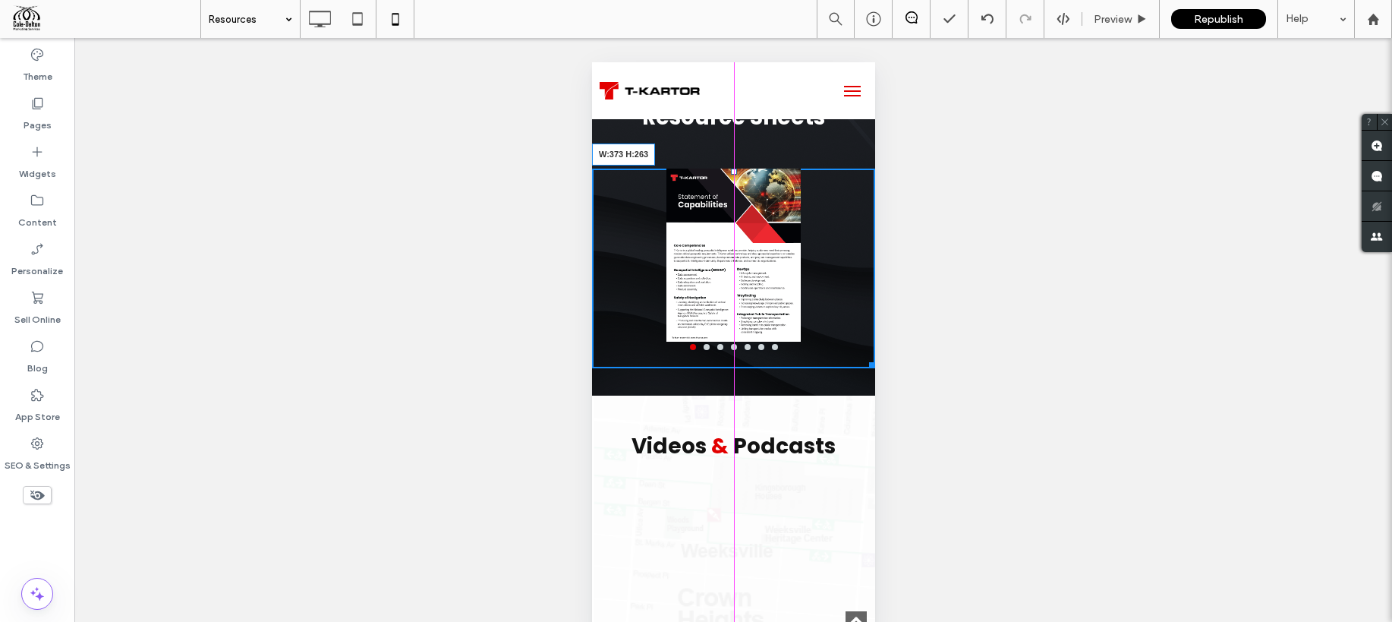
drag, startPoint x: 870, startPoint y: 478, endPoint x: 881, endPoint y: 367, distance: 112.2
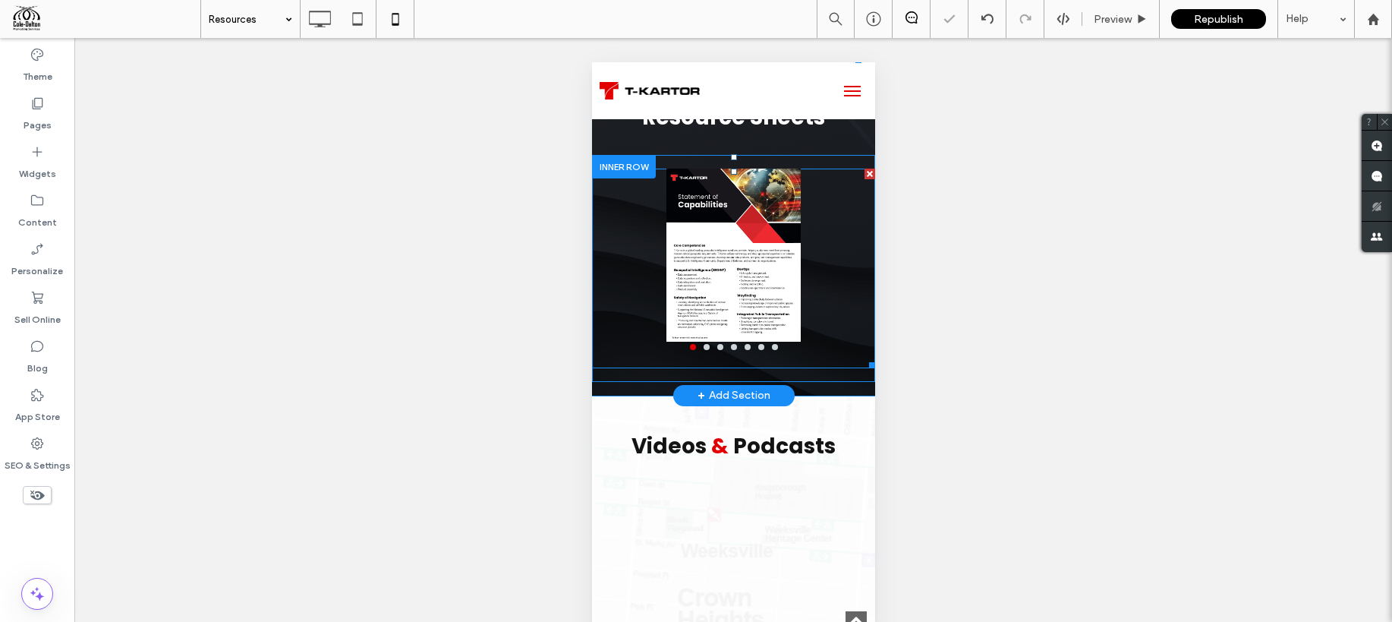
scroll to position [480, 0]
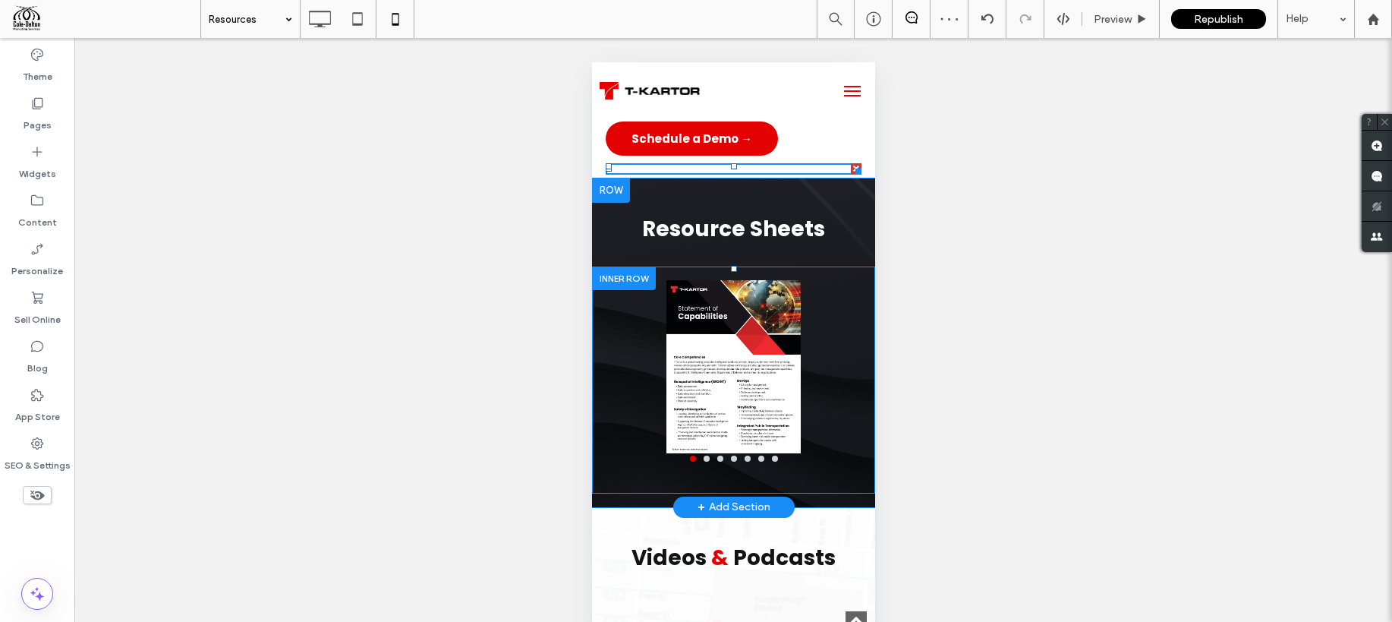
click at [627, 272] on div at bounding box center [623, 278] width 64 height 24
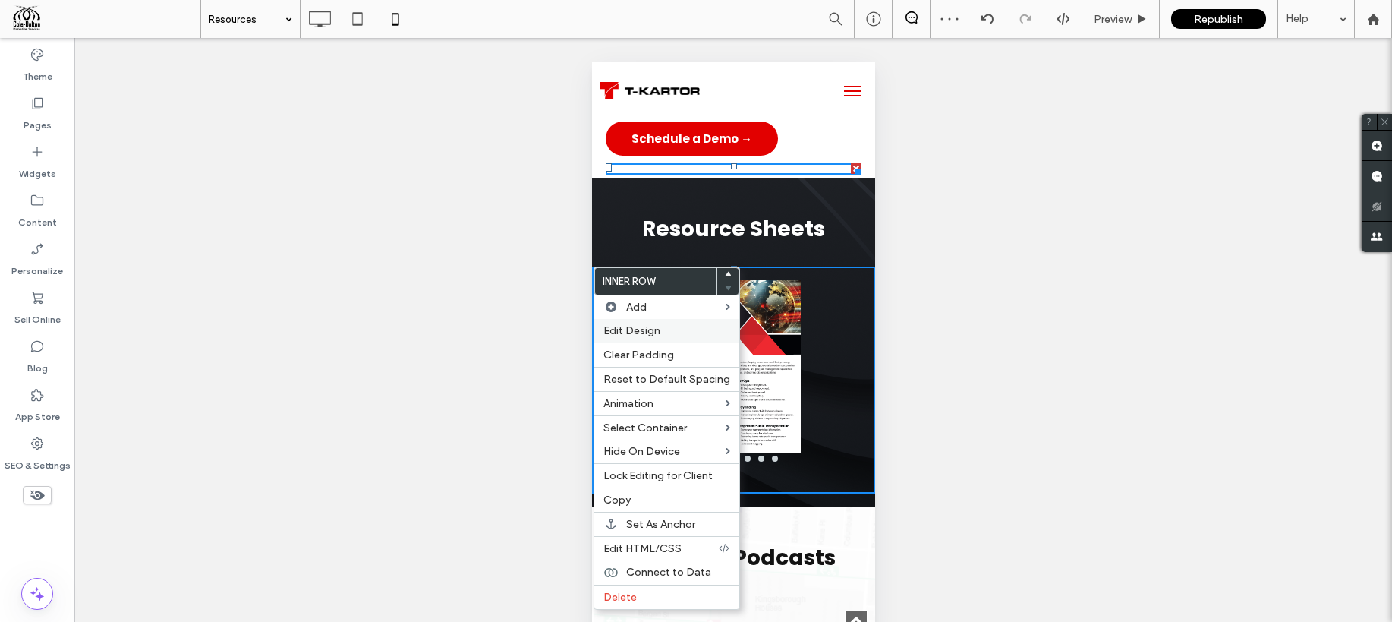
click at [637, 334] on span "Edit Design" at bounding box center [631, 330] width 57 height 13
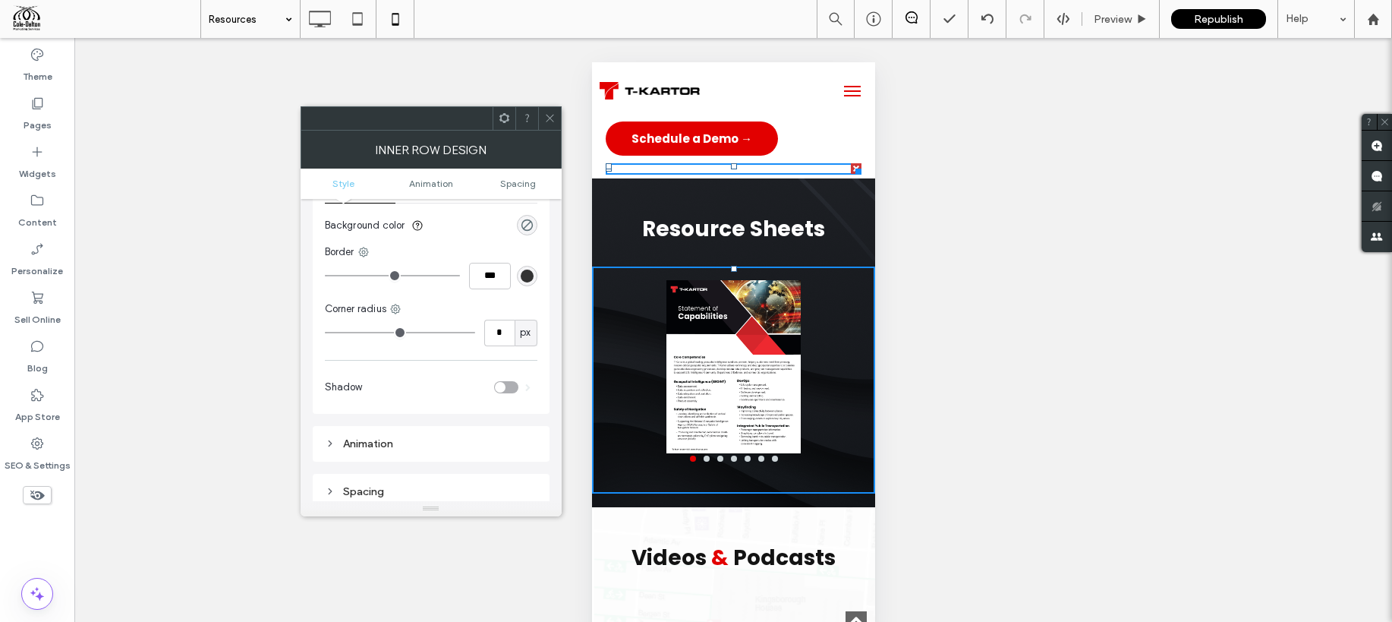
scroll to position [0, 0]
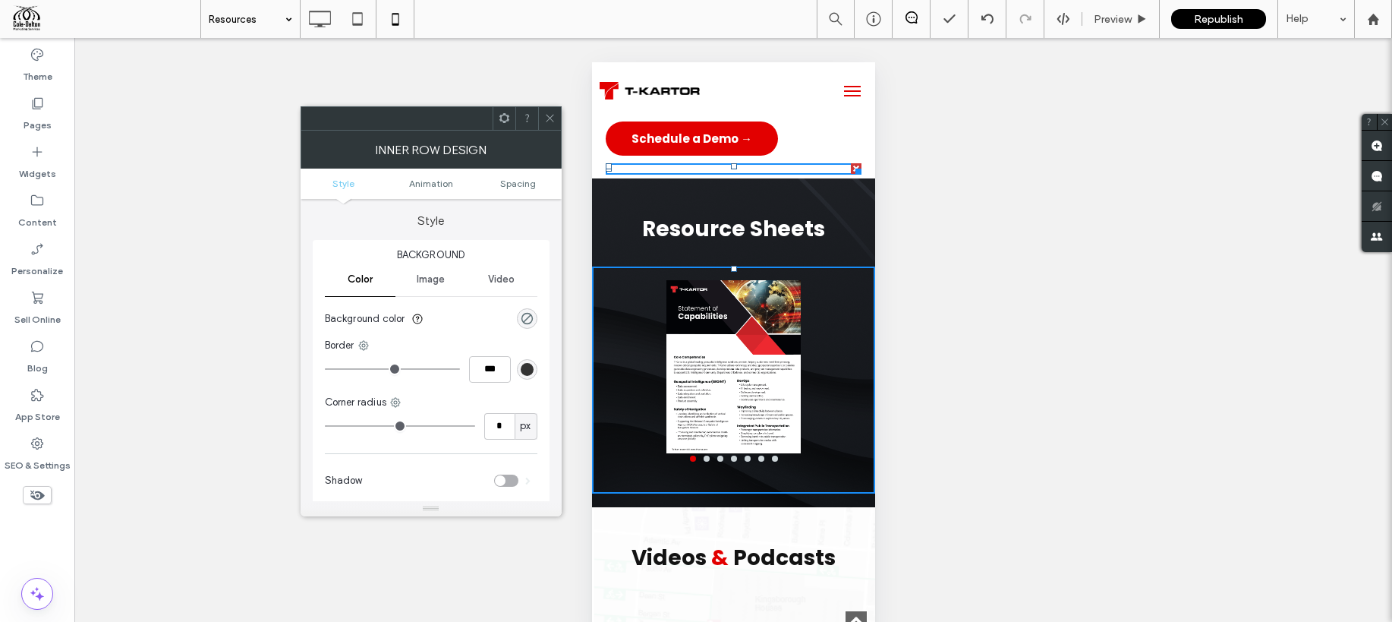
drag, startPoint x: 553, startPoint y: 121, endPoint x: 556, endPoint y: 129, distance: 7.9
click at [553, 121] on icon at bounding box center [549, 117] width 11 height 11
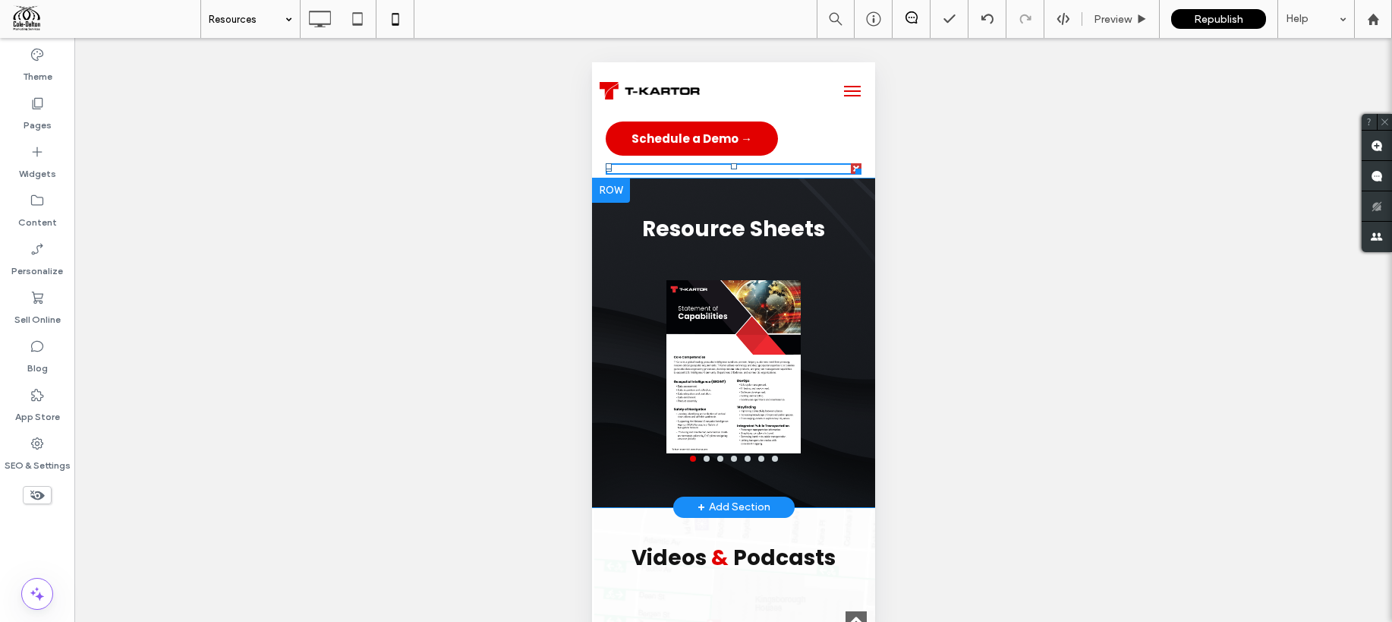
click at [605, 194] on div at bounding box center [610, 190] width 38 height 24
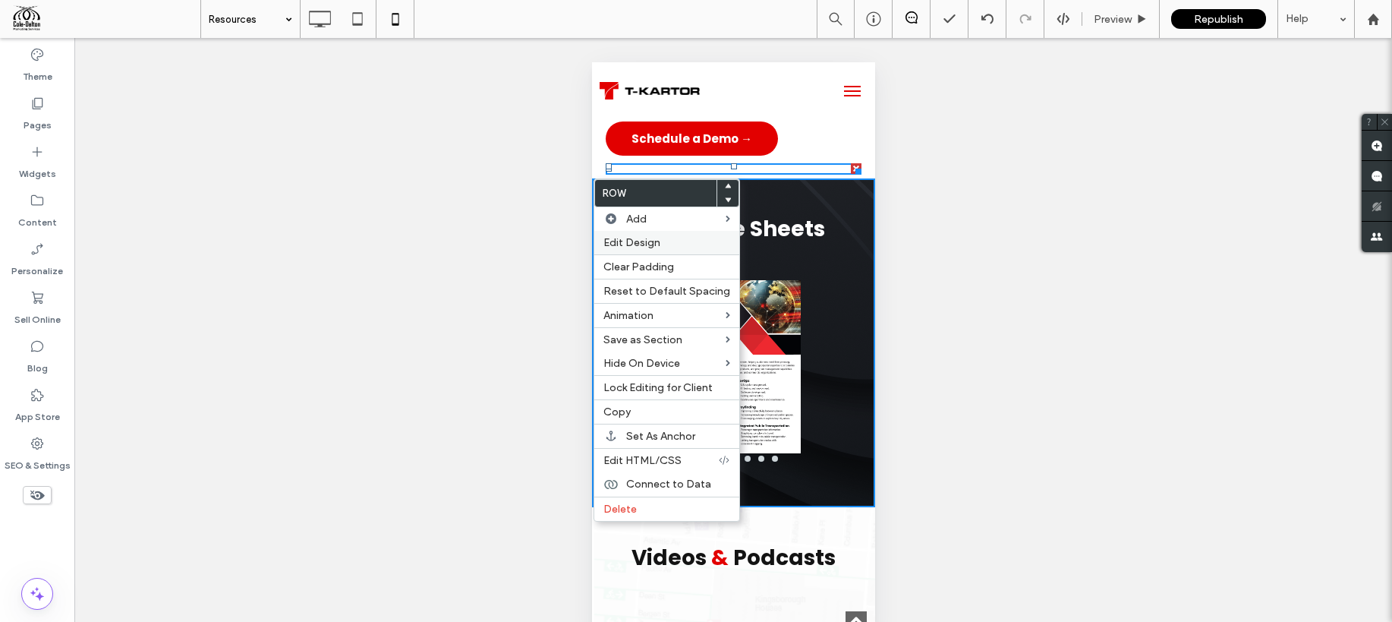
click at [630, 246] on span "Edit Design" at bounding box center [631, 242] width 57 height 13
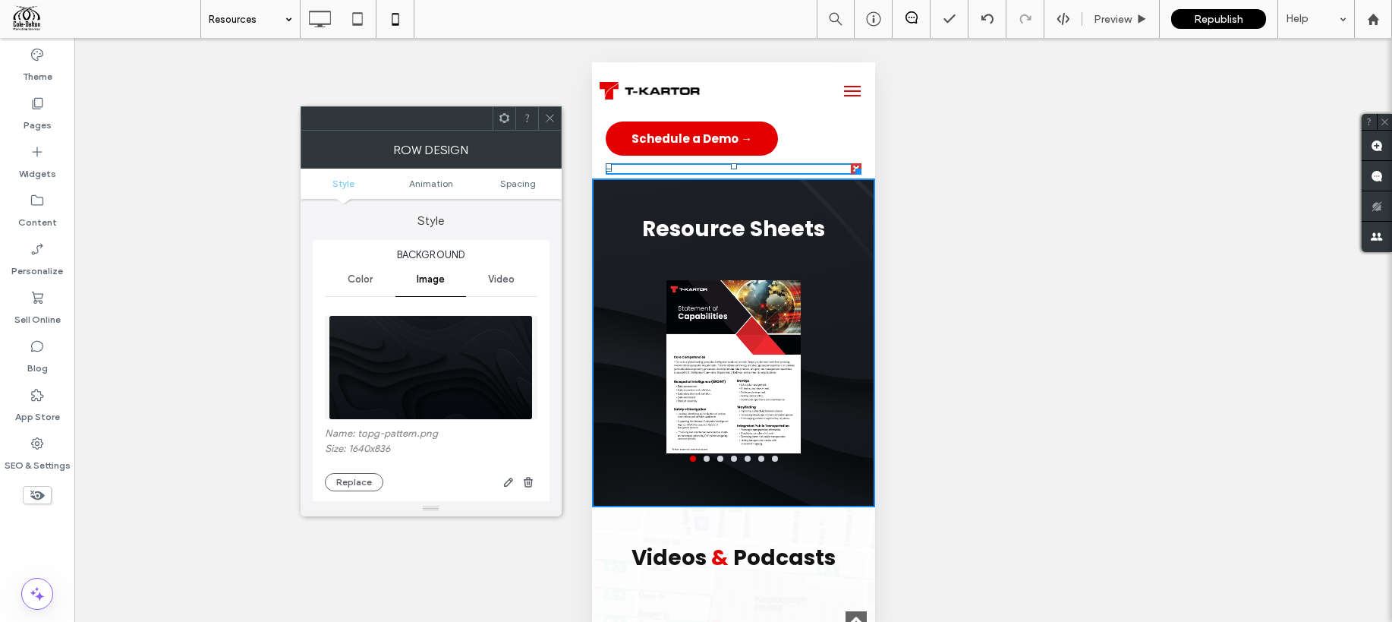
click at [550, 124] on span at bounding box center [549, 118] width 11 height 23
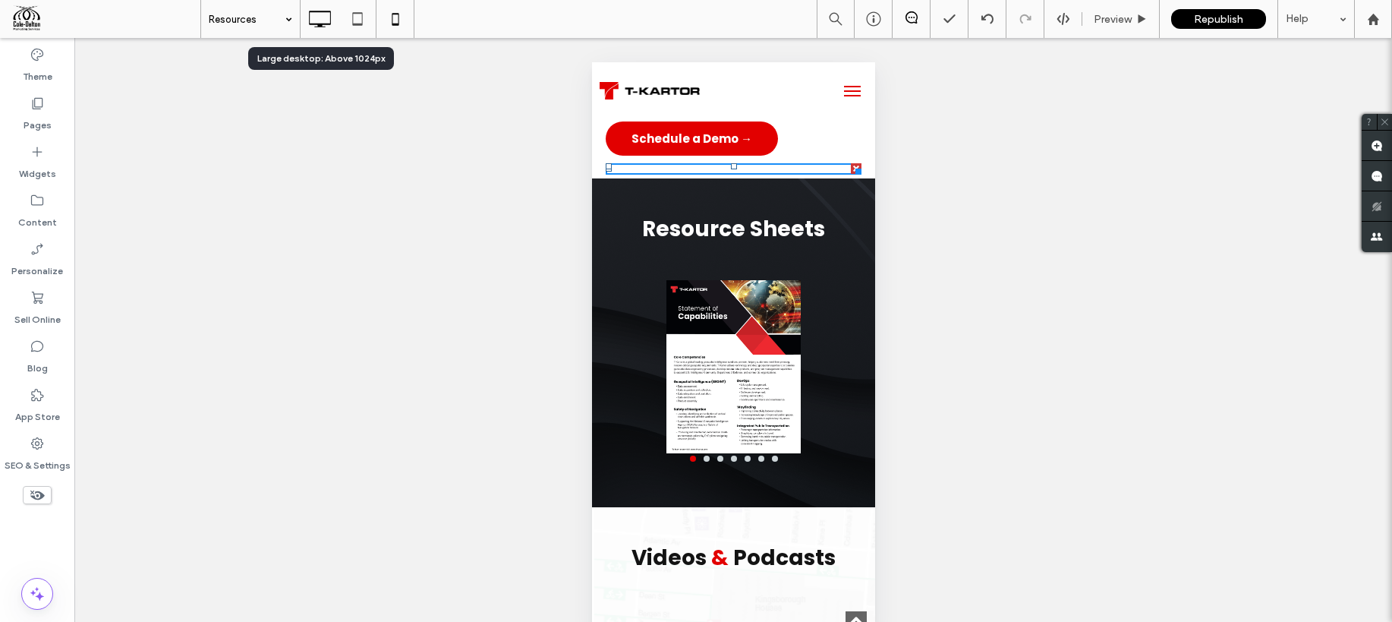
click at [326, 23] on icon at bounding box center [319, 19] width 30 height 30
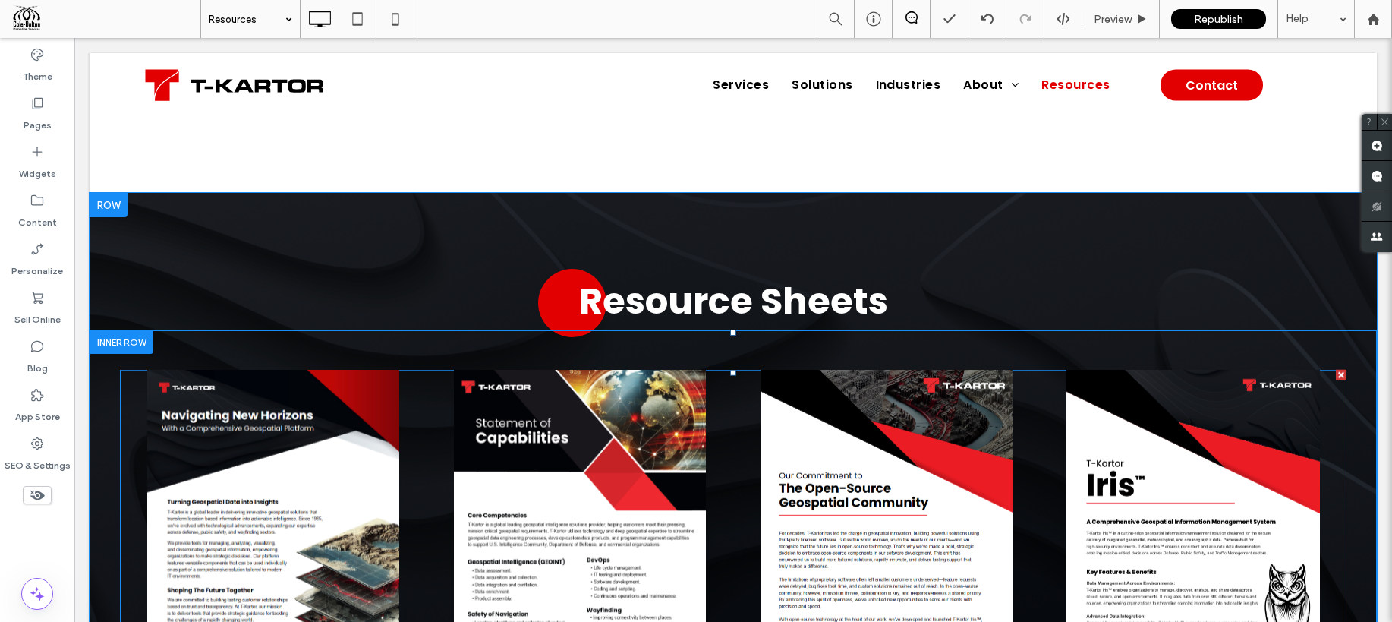
scroll to position [786, 0]
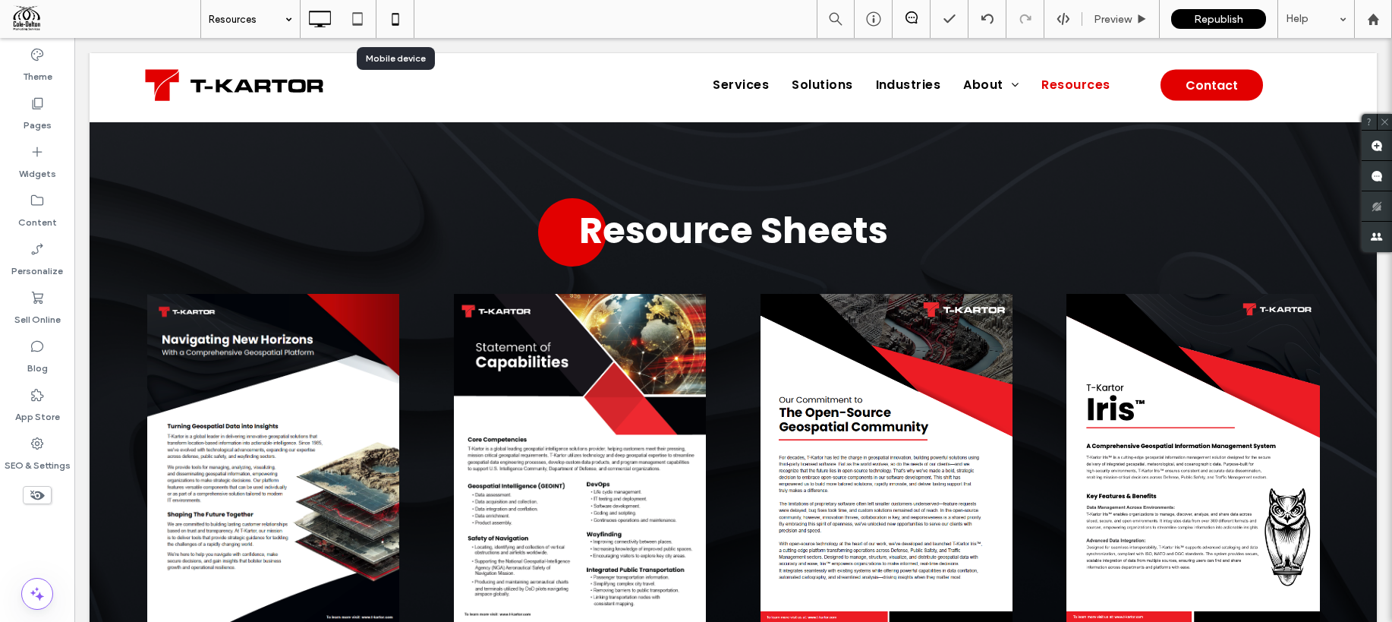
click at [385, 24] on icon at bounding box center [395, 19] width 30 height 30
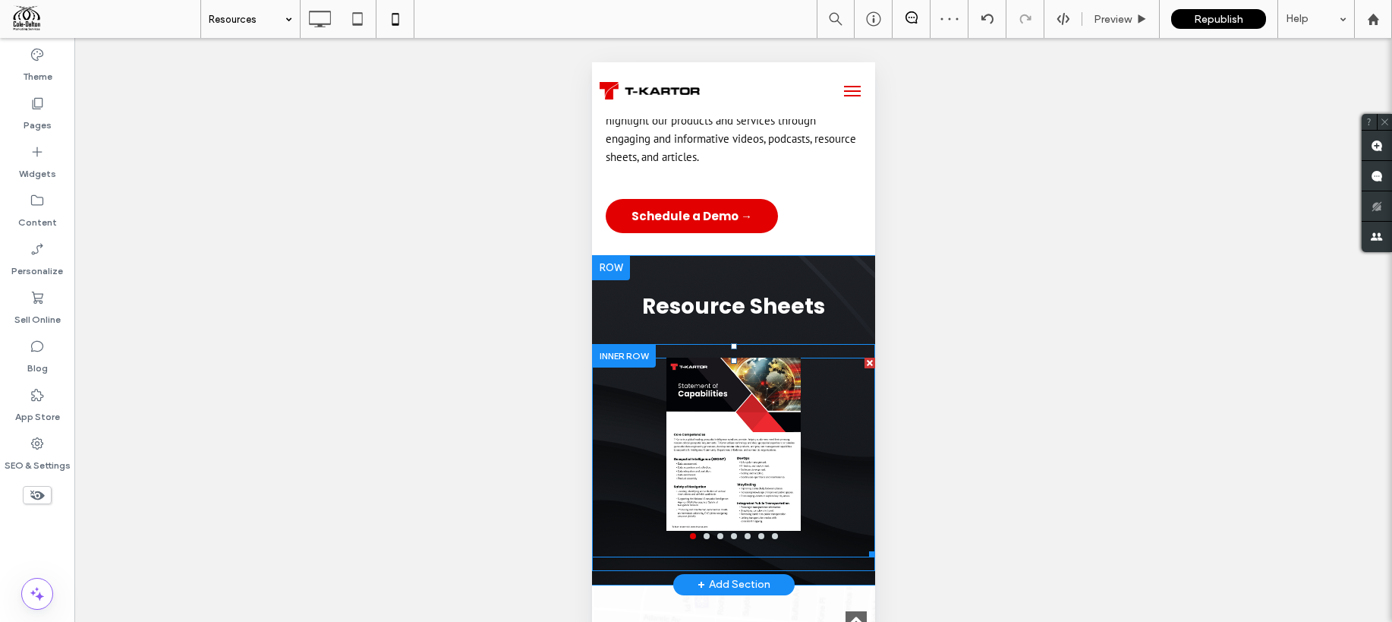
scroll to position [480, 0]
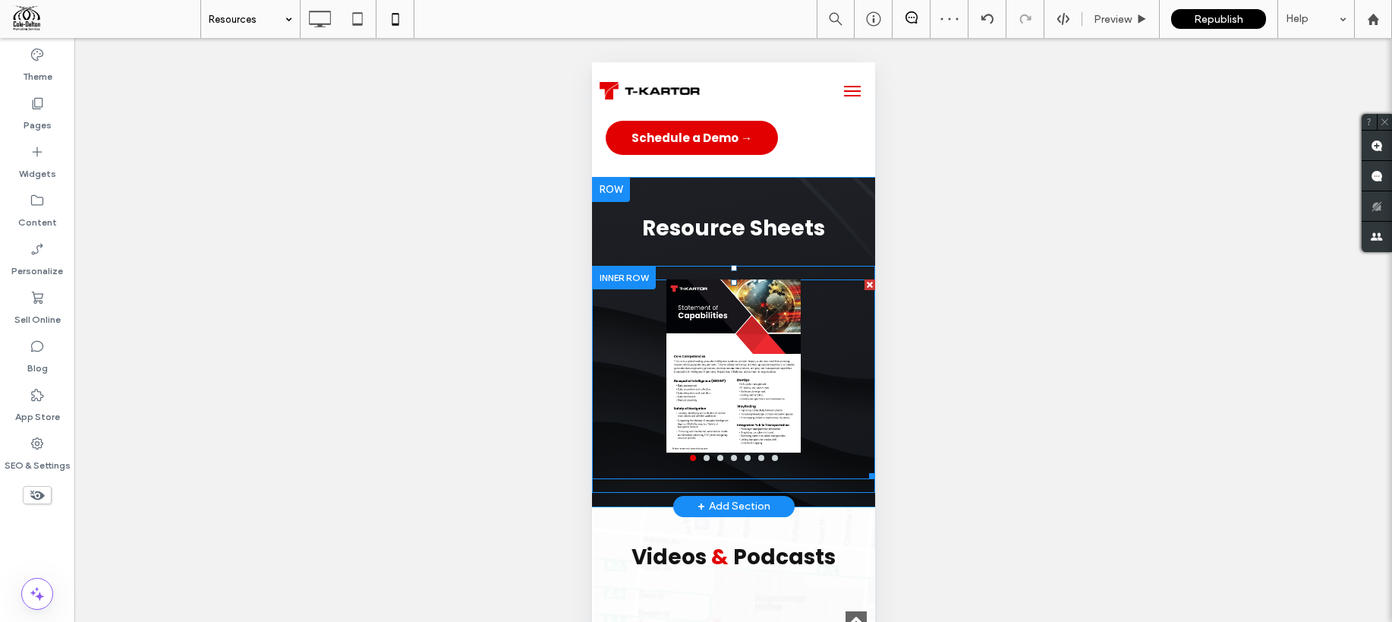
click at [718, 383] on div at bounding box center [732, 366] width 226 height 174
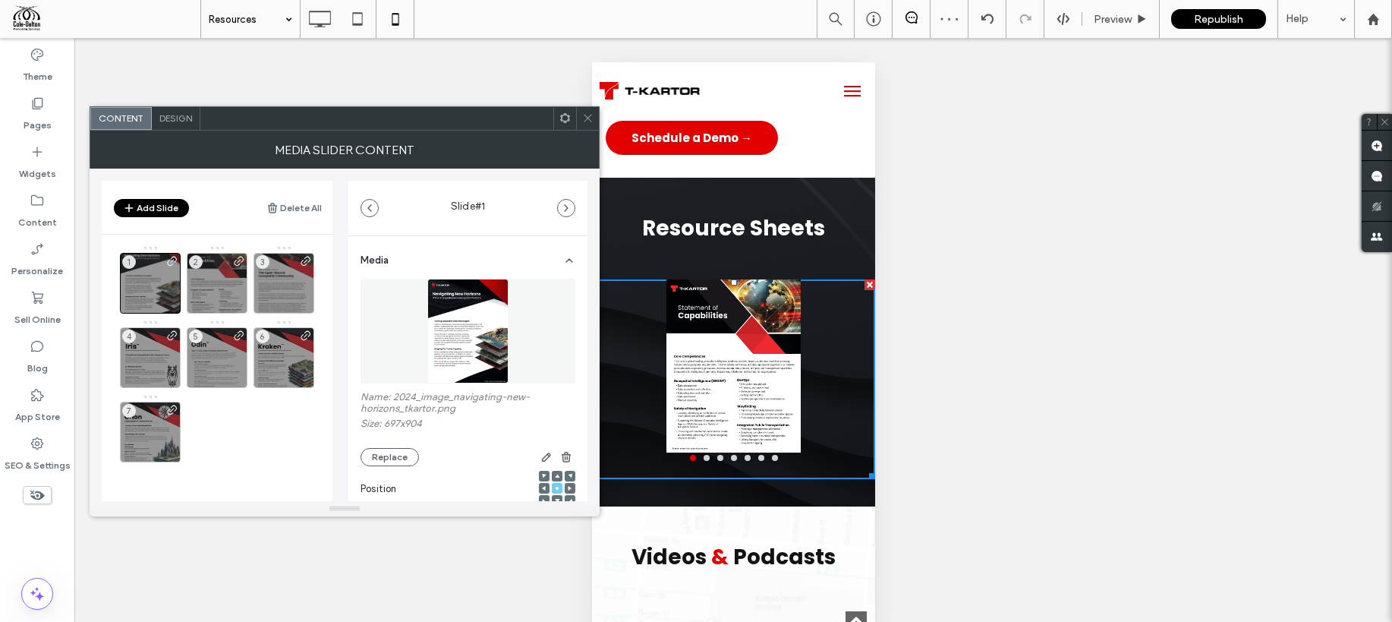
click at [180, 119] on span "Design" at bounding box center [175, 117] width 33 height 11
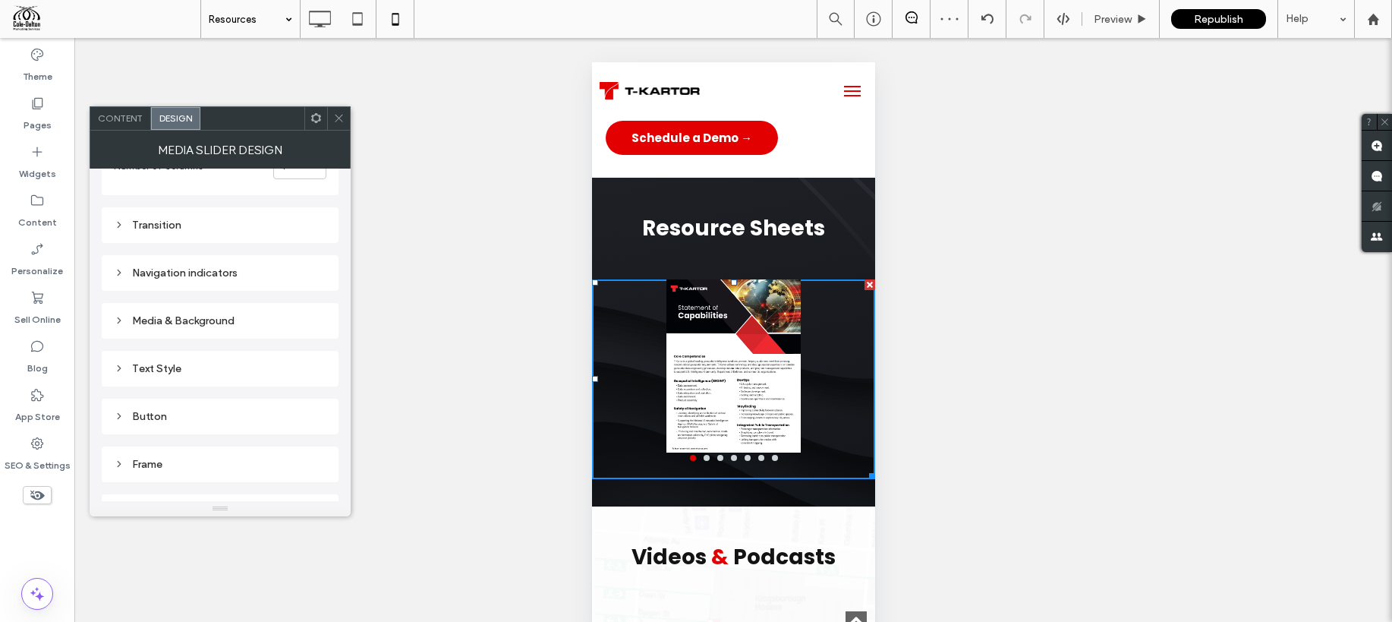
scroll to position [210, 0]
click at [222, 252] on div "Media & Background" at bounding box center [220, 258] width 213 height 13
click at [335, 118] on icon at bounding box center [338, 117] width 11 height 11
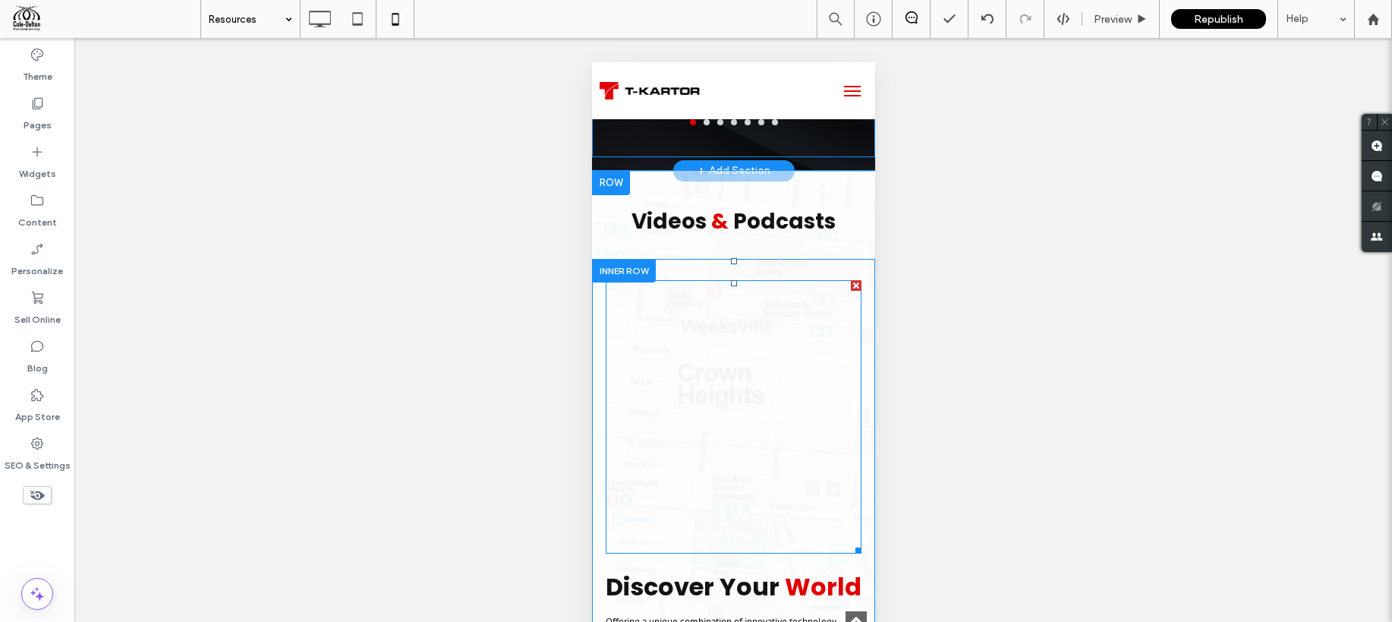
scroll to position [817, 0]
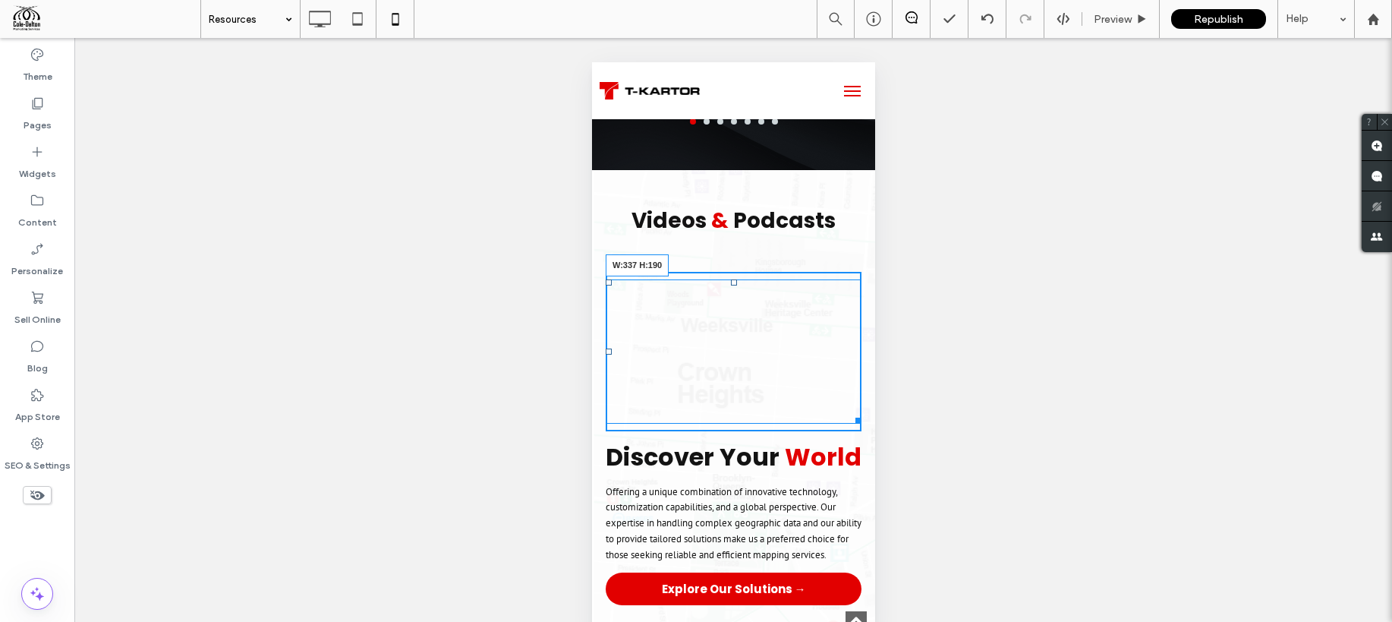
drag, startPoint x: 858, startPoint y: 549, endPoint x: 1480, endPoint y: 484, distance: 625.7
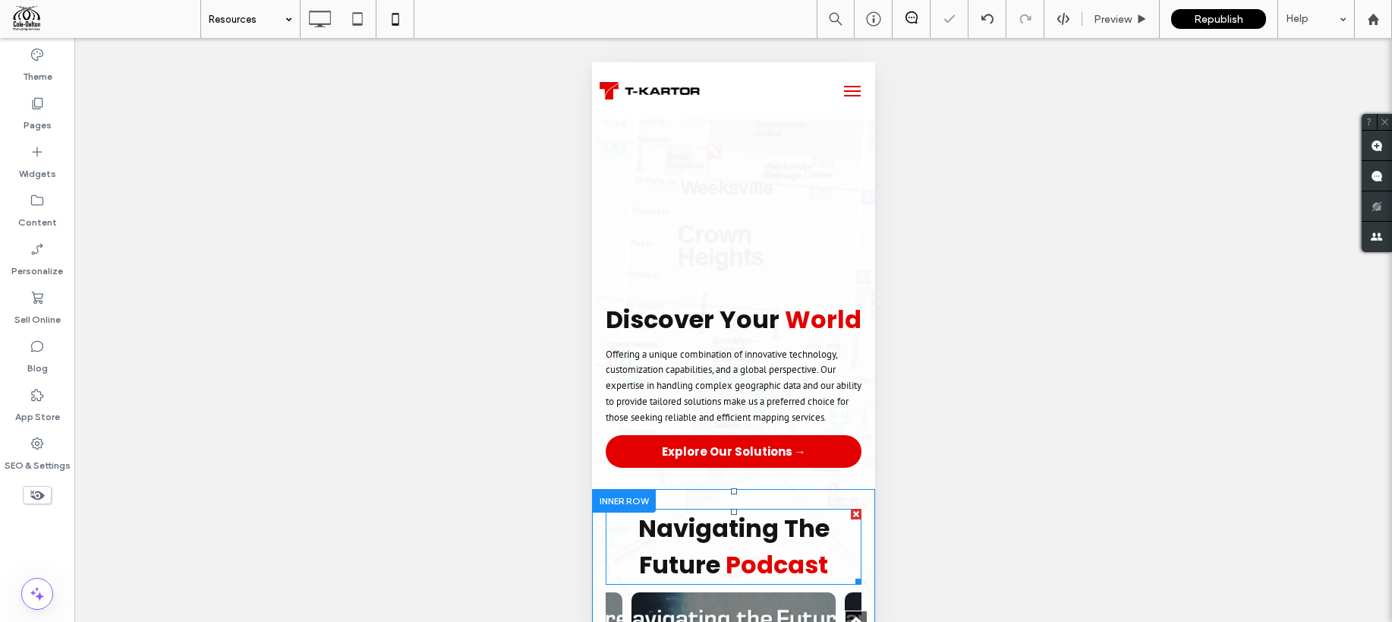
scroll to position [968, 0]
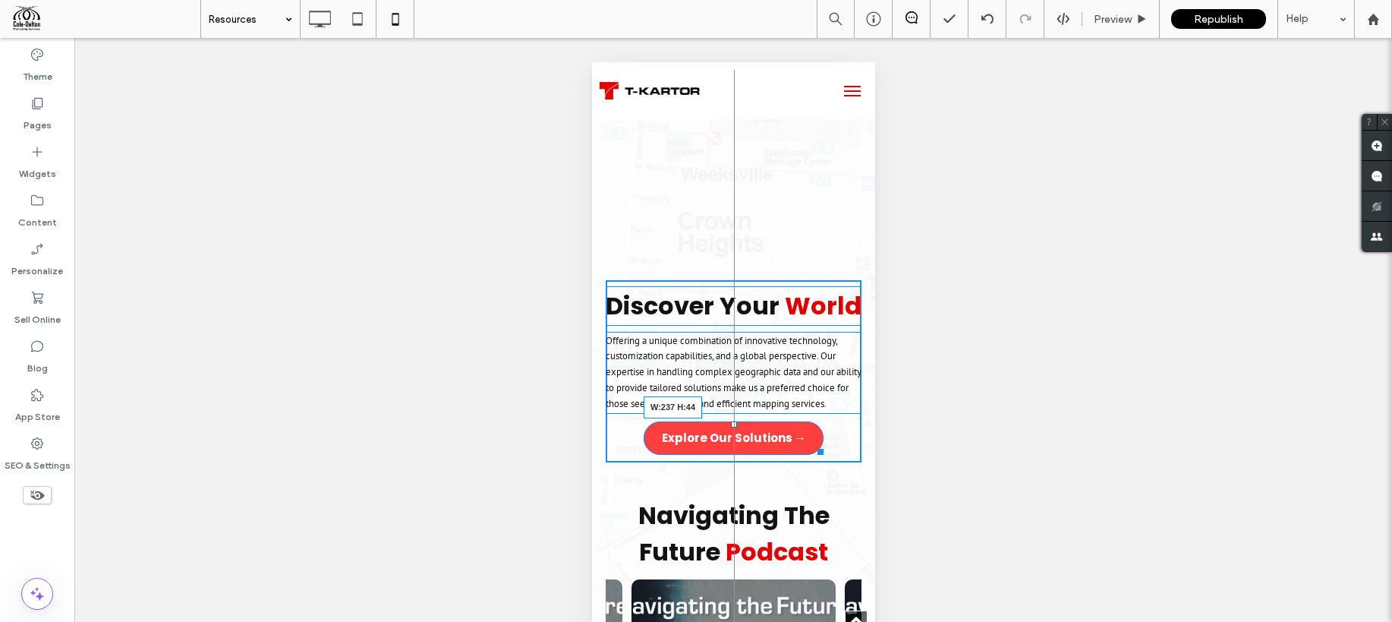
drag, startPoint x: 851, startPoint y: 465, endPoint x: 813, endPoint y: 465, distance: 38.0
click at [813, 455] on div at bounding box center [816, 448] width 11 height 11
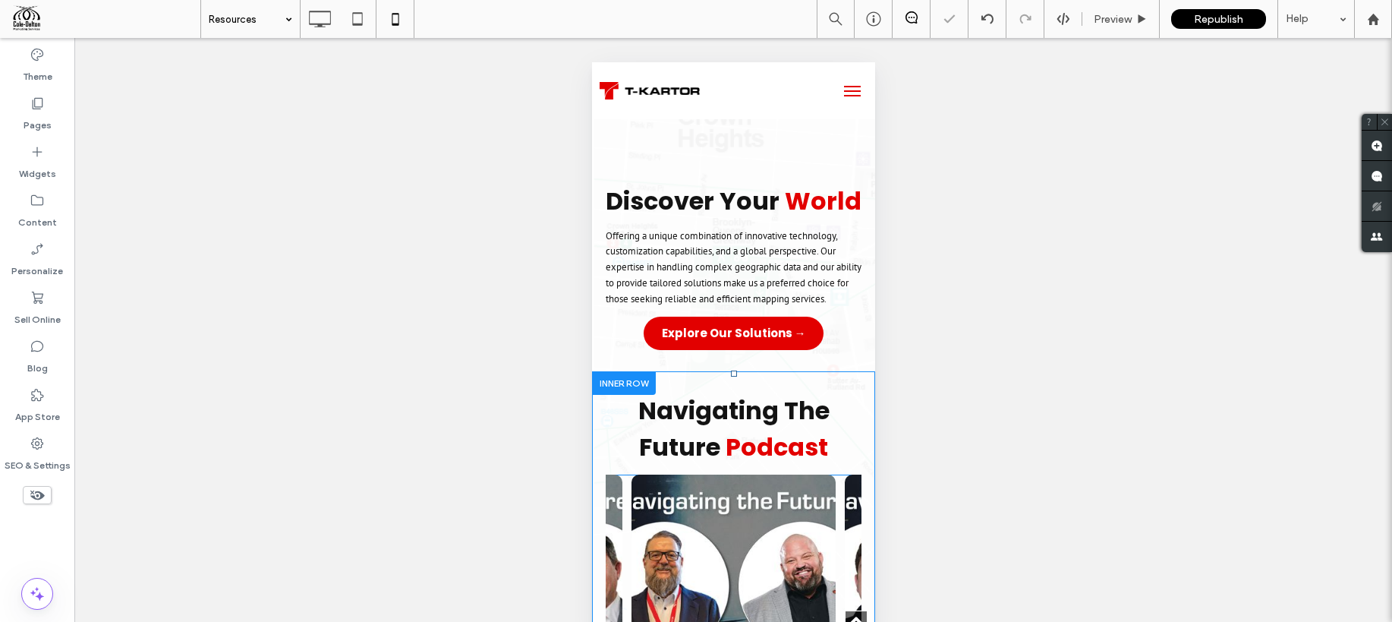
scroll to position [1076, 0]
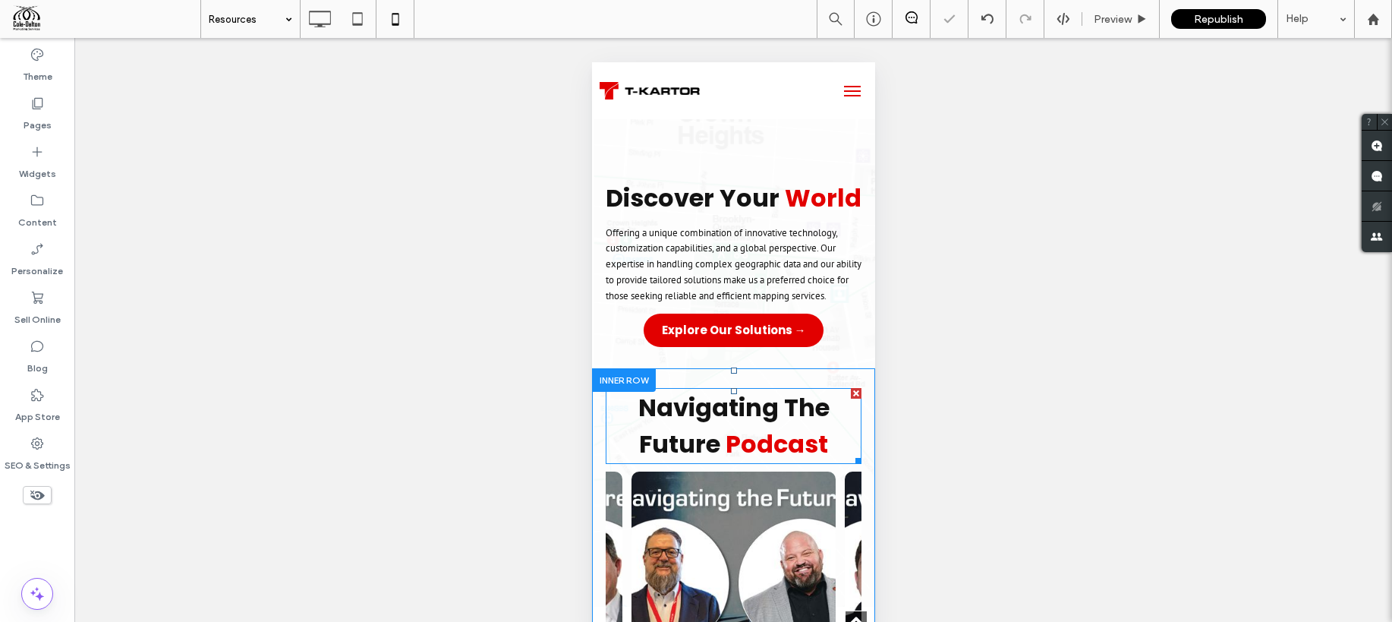
click at [748, 446] on span "Podcast" at bounding box center [776, 444] width 102 height 34
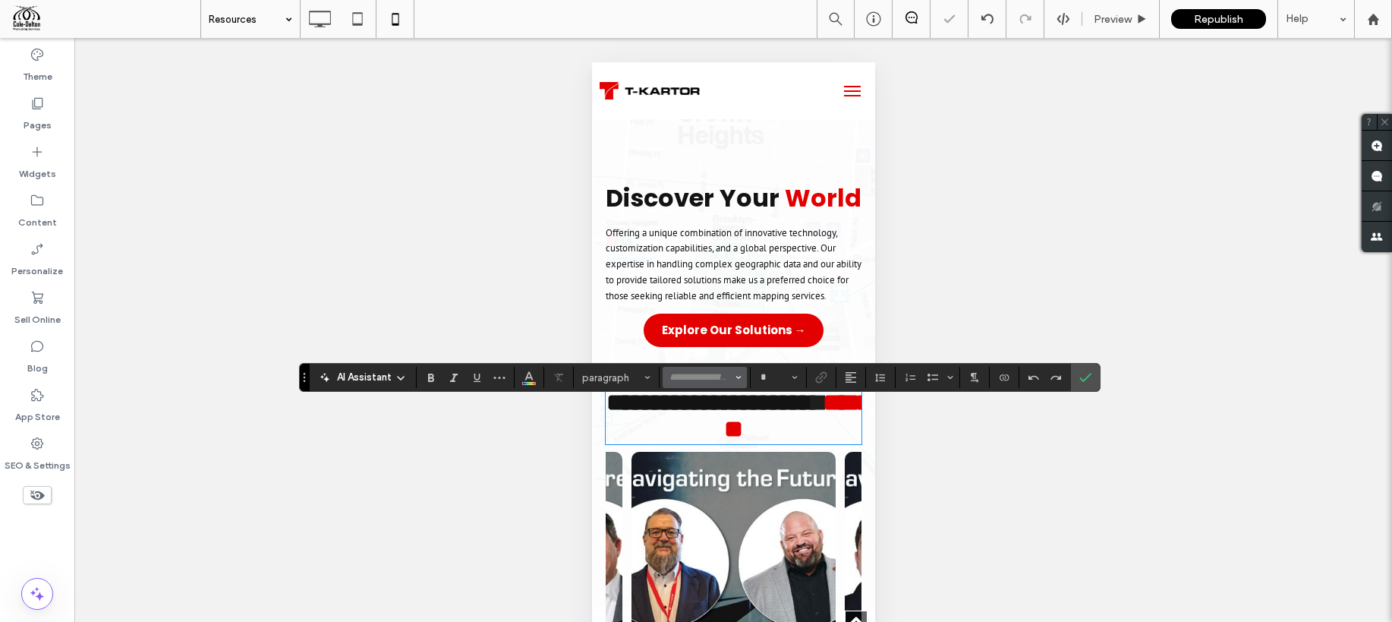
type input "*******"
type input "**"
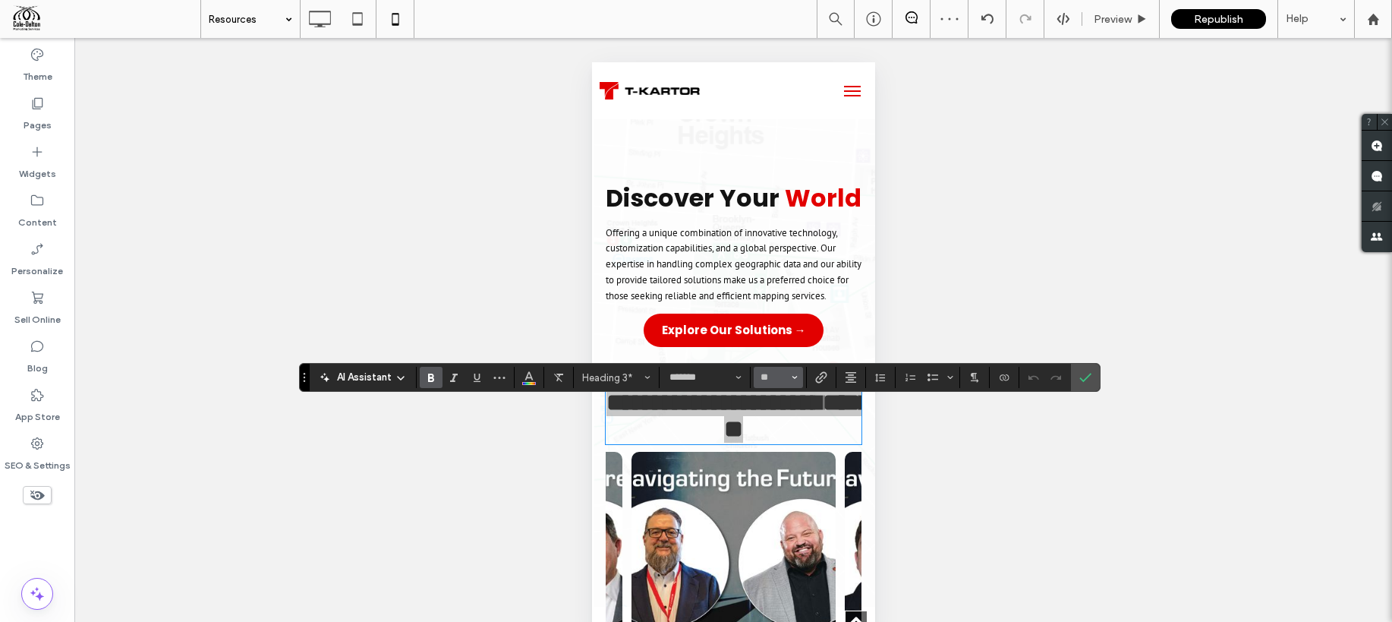
click at [792, 376] on icon "Size" at bounding box center [795, 377] width 6 height 6
drag, startPoint x: 780, startPoint y: 483, endPoint x: 188, endPoint y: 421, distance: 595.3
click at [780, 483] on label "24" at bounding box center [778, 478] width 49 height 21
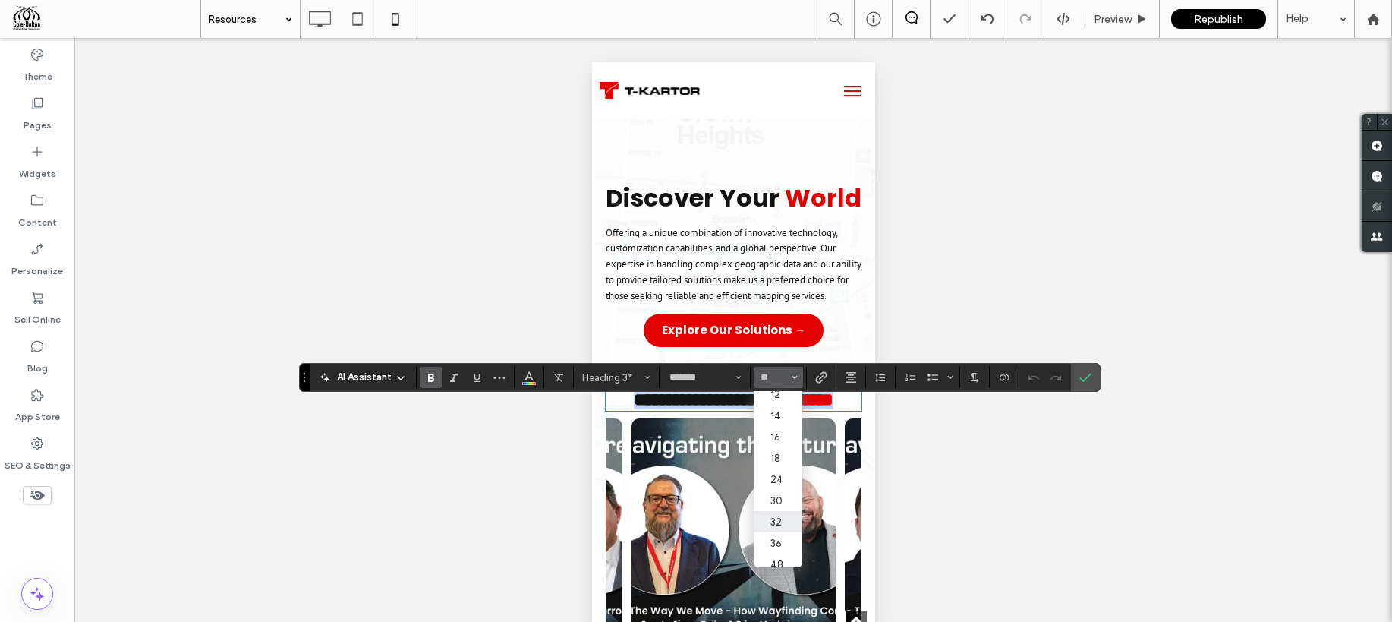
type input "**"
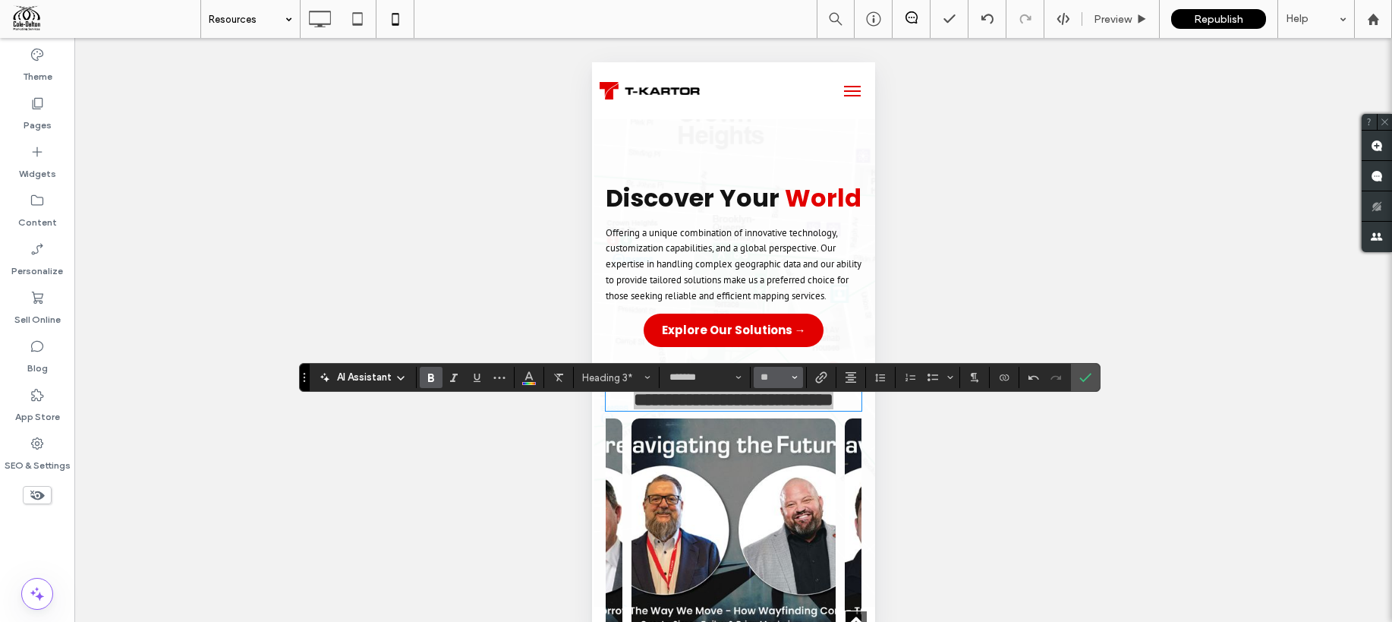
click at [795, 375] on icon "Size" at bounding box center [795, 377] width 6 height 6
click at [776, 418] on label "16" at bounding box center [778, 415] width 49 height 21
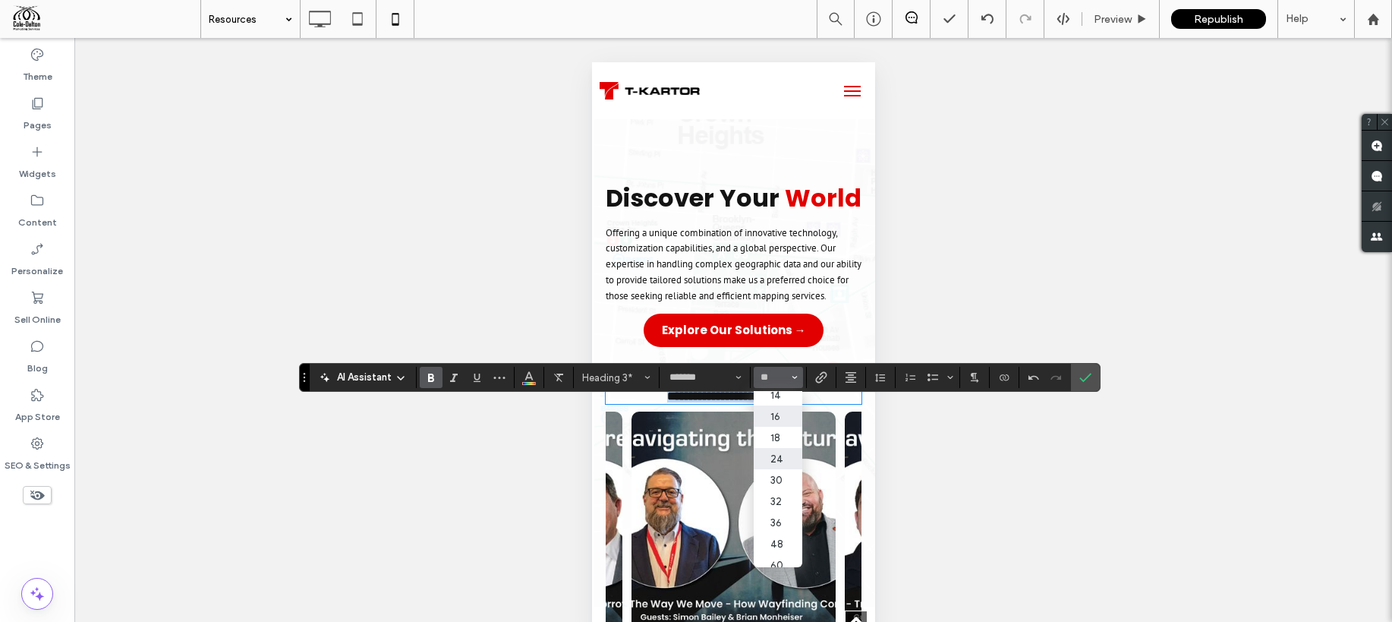
type input "**"
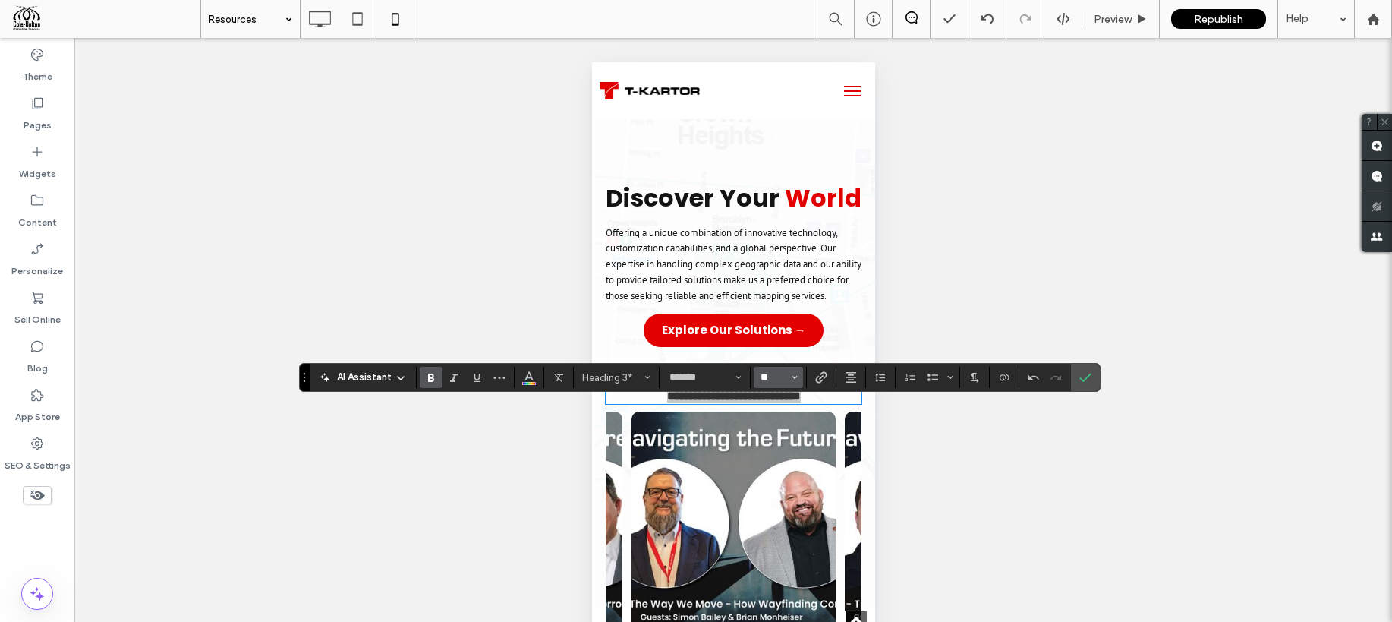
click at [775, 380] on input "**" at bounding box center [774, 377] width 30 height 12
click at [777, 542] on label "18" at bounding box center [778, 550] width 49 height 21
type input "**"
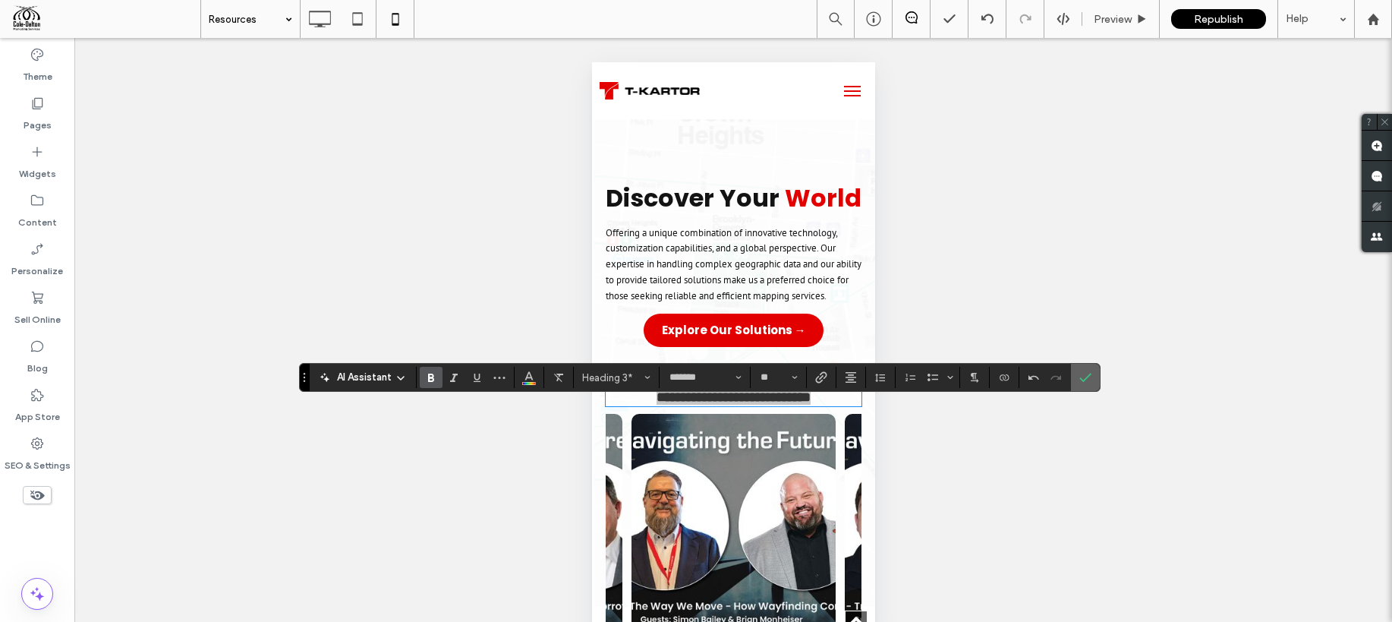
click at [1083, 375] on icon "Confirm" at bounding box center [1085, 377] width 12 height 12
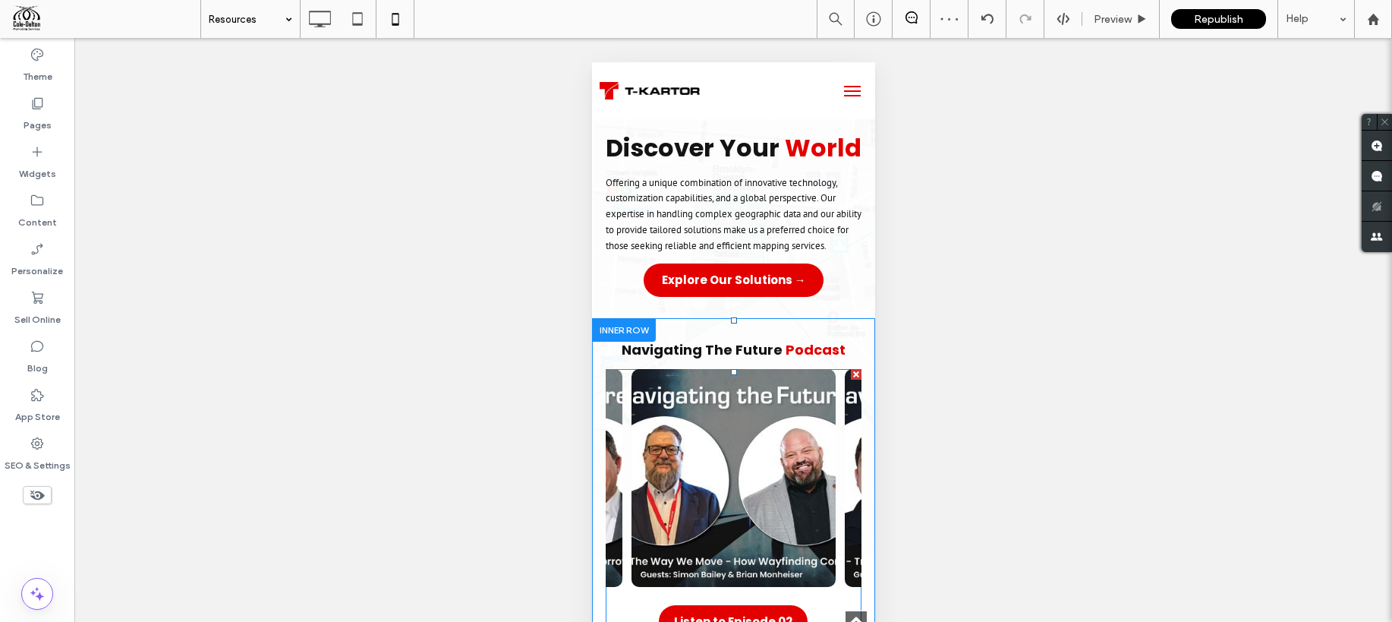
scroll to position [1154, 0]
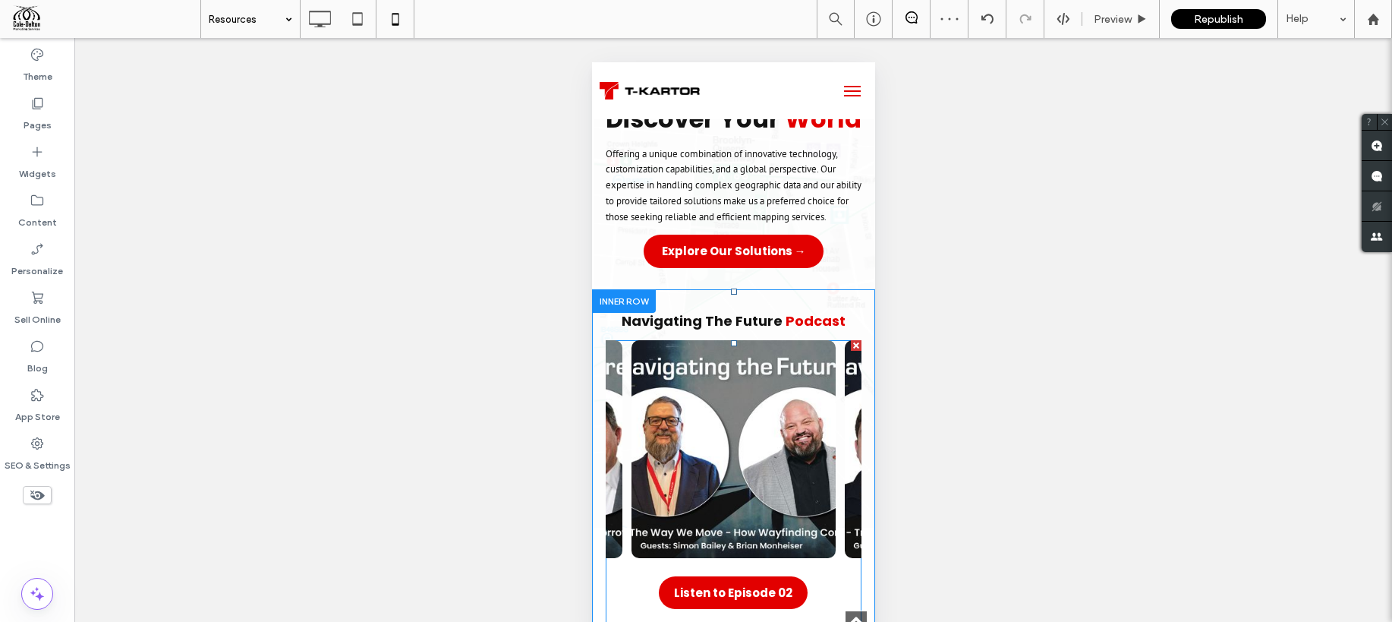
click at [758, 465] on div at bounding box center [733, 449] width 205 height 218
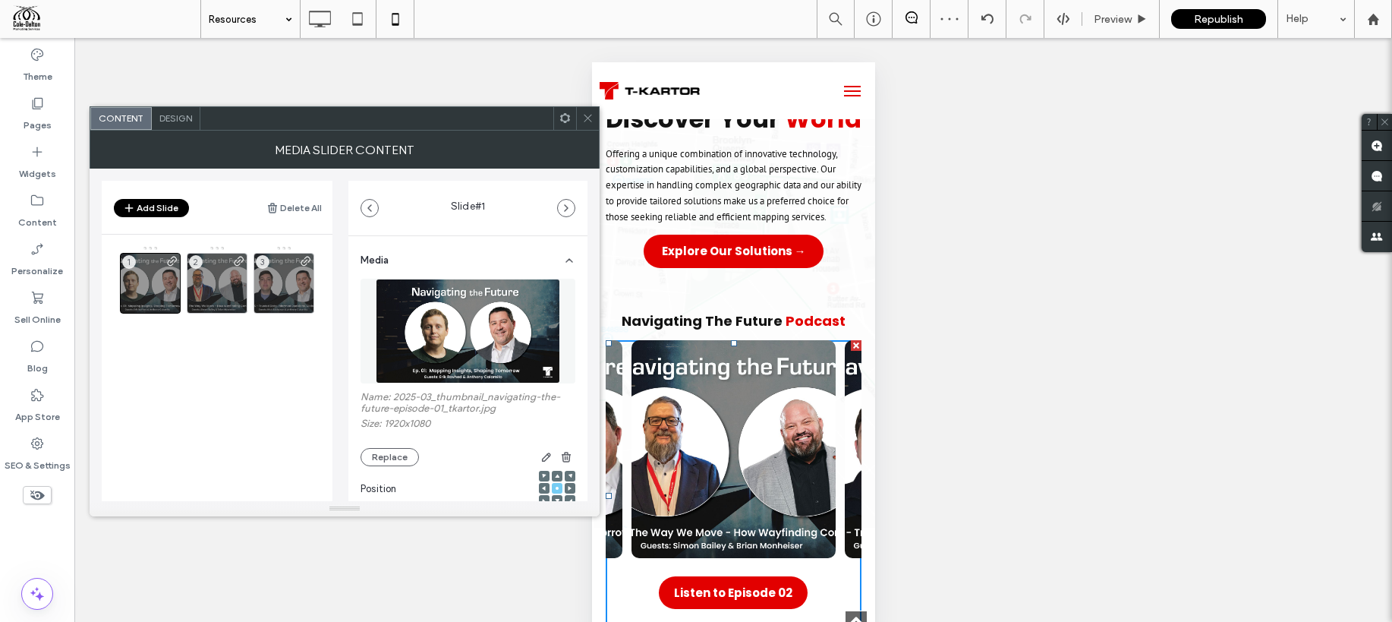
click at [179, 112] on span "Design" at bounding box center [175, 117] width 33 height 11
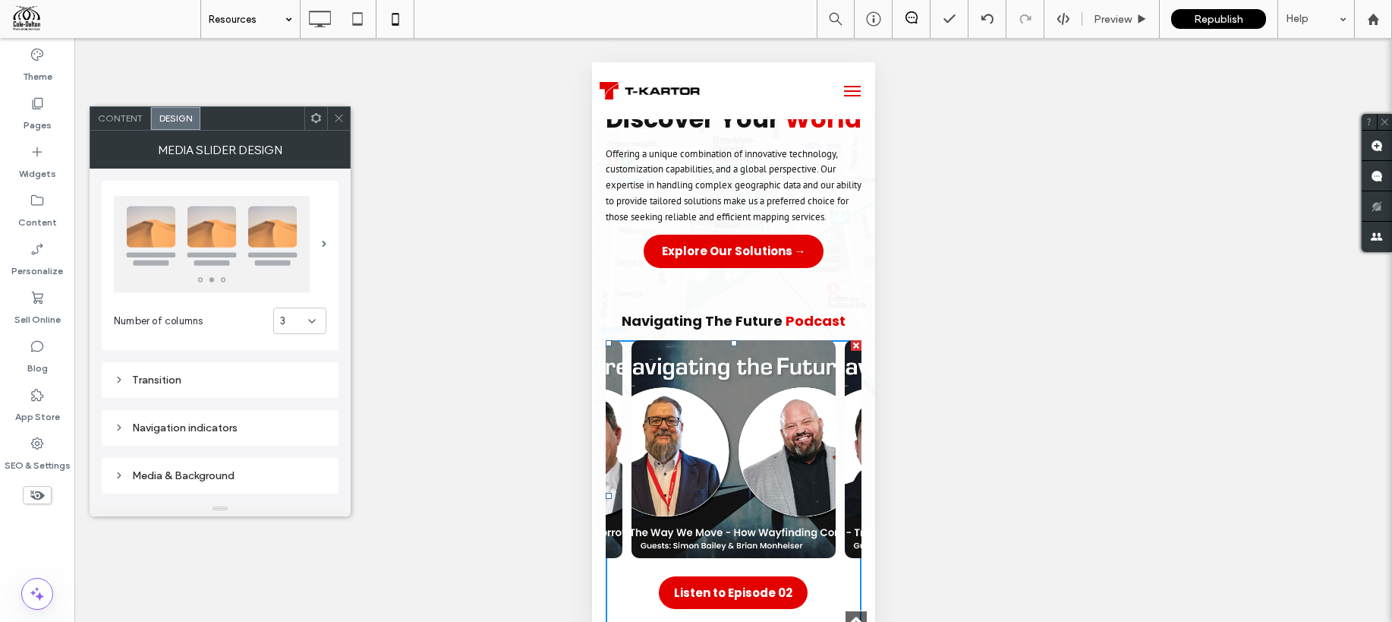
click at [200, 245] on img at bounding box center [212, 244] width 196 height 96
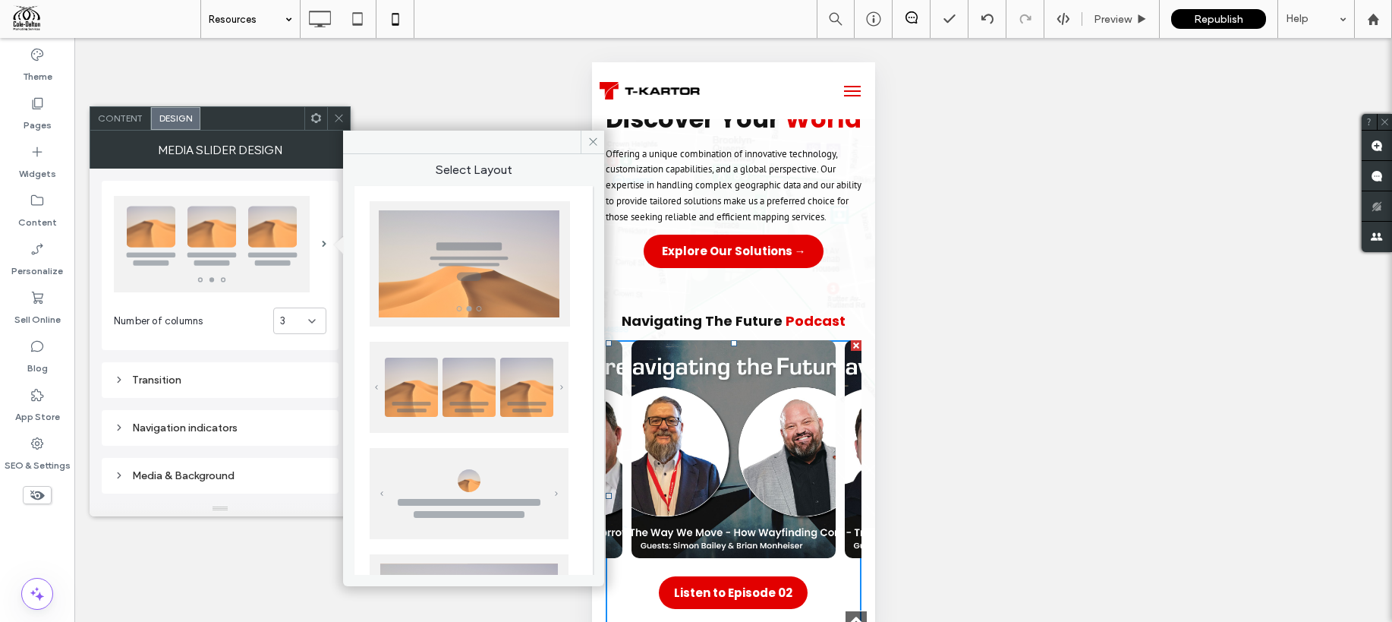
click at [294, 334] on section "Number of columns 3" at bounding box center [220, 321] width 213 height 43
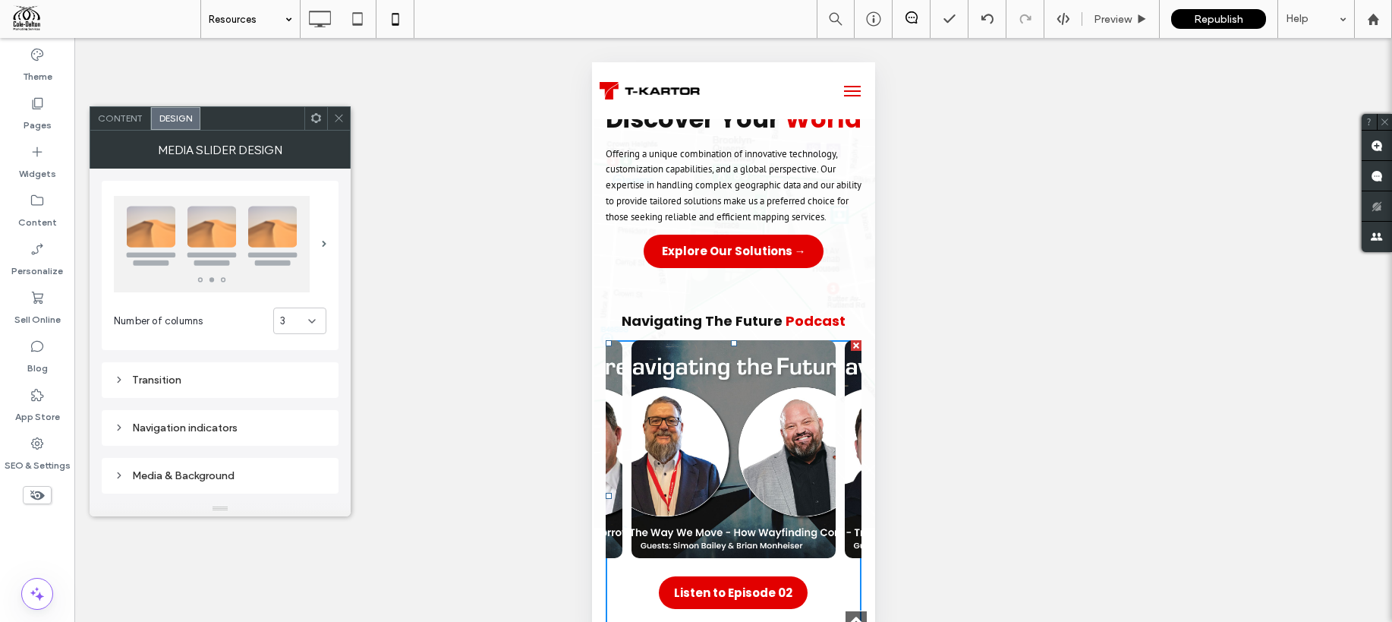
click at [292, 322] on div "3" at bounding box center [294, 320] width 28 height 15
click at [293, 394] on div "3" at bounding box center [300, 400] width 52 height 27
click at [339, 125] on span at bounding box center [338, 118] width 11 height 23
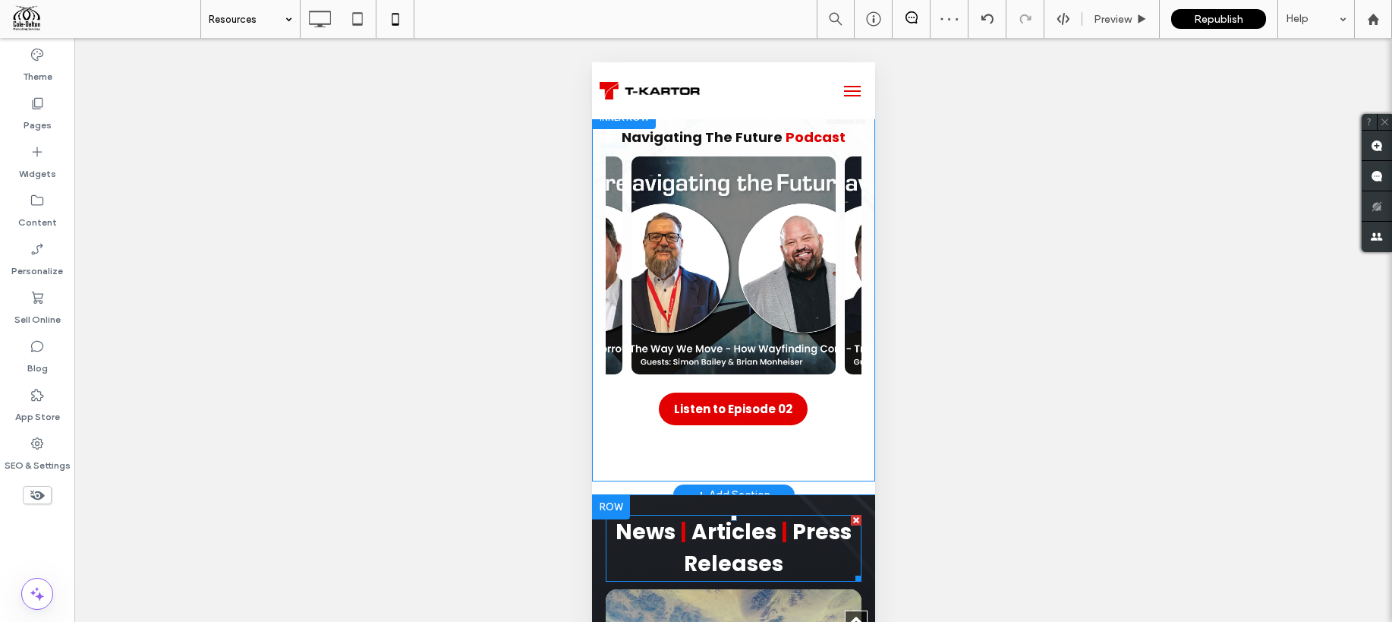
scroll to position [1268, 0]
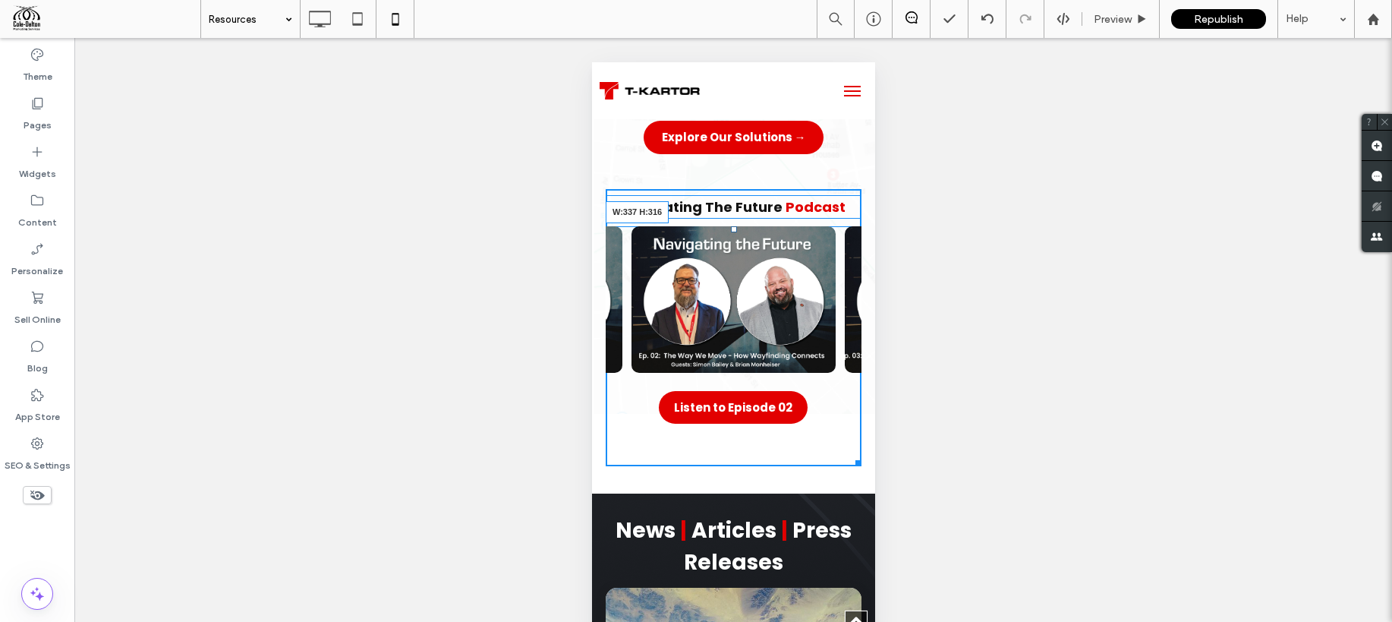
drag, startPoint x: 854, startPoint y: 550, endPoint x: 944, endPoint y: 479, distance: 115.1
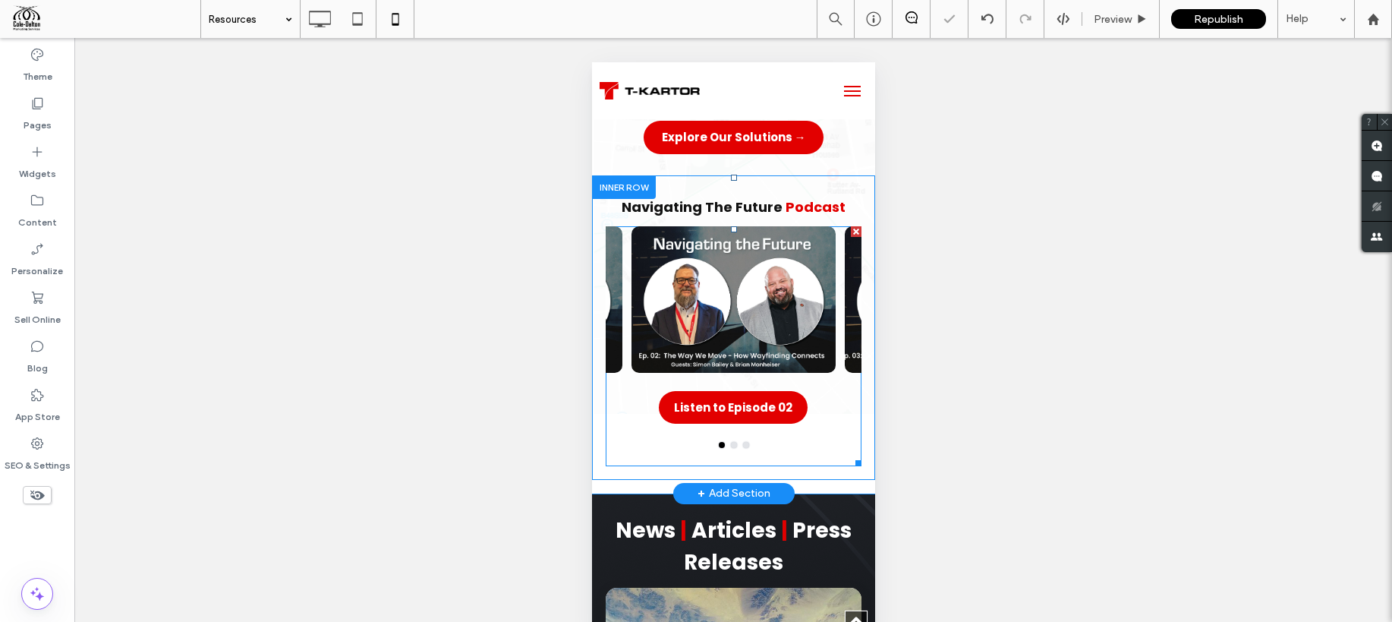
click at [736, 448] on div at bounding box center [733, 445] width 256 height 6
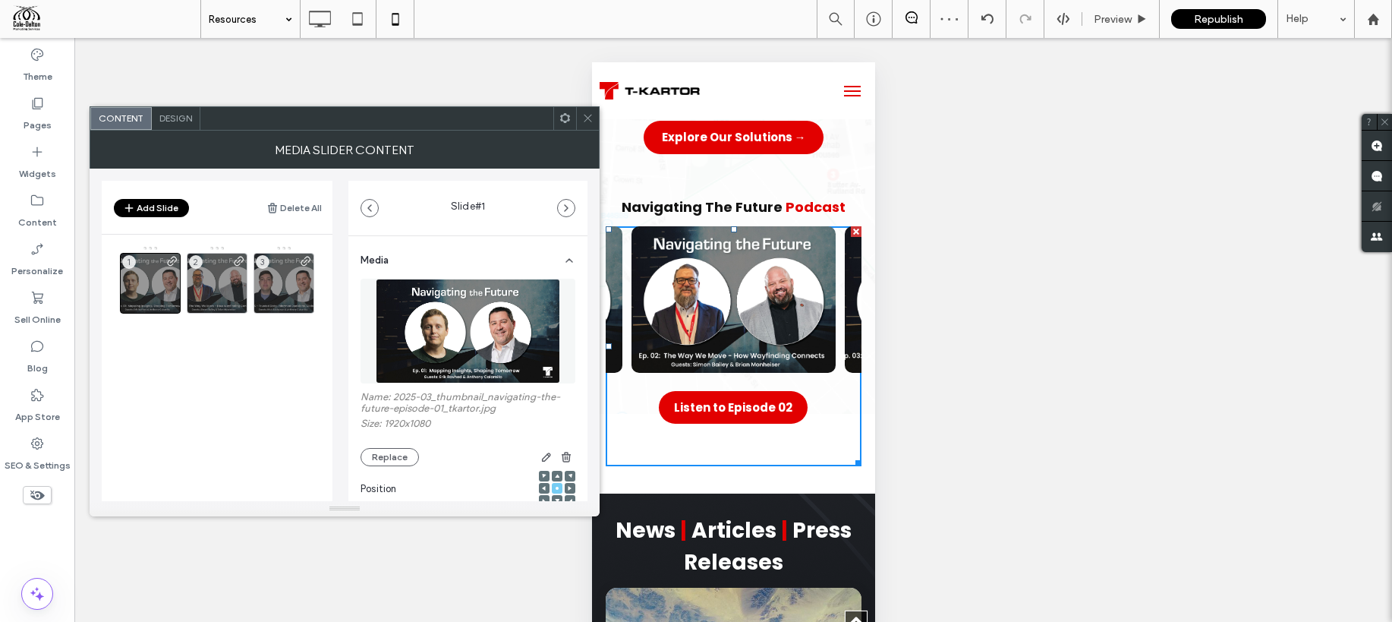
click at [587, 123] on icon at bounding box center [587, 117] width 11 height 11
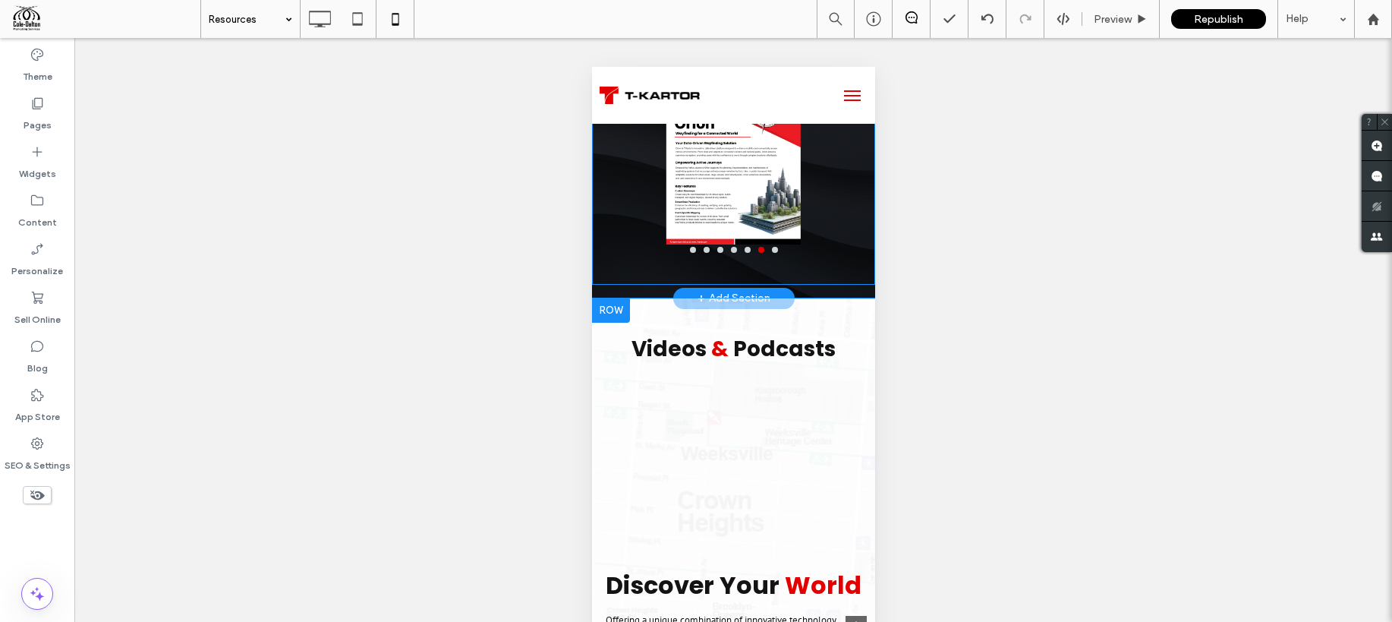
scroll to position [0, 0]
